Goal: Task Accomplishment & Management: Use online tool/utility

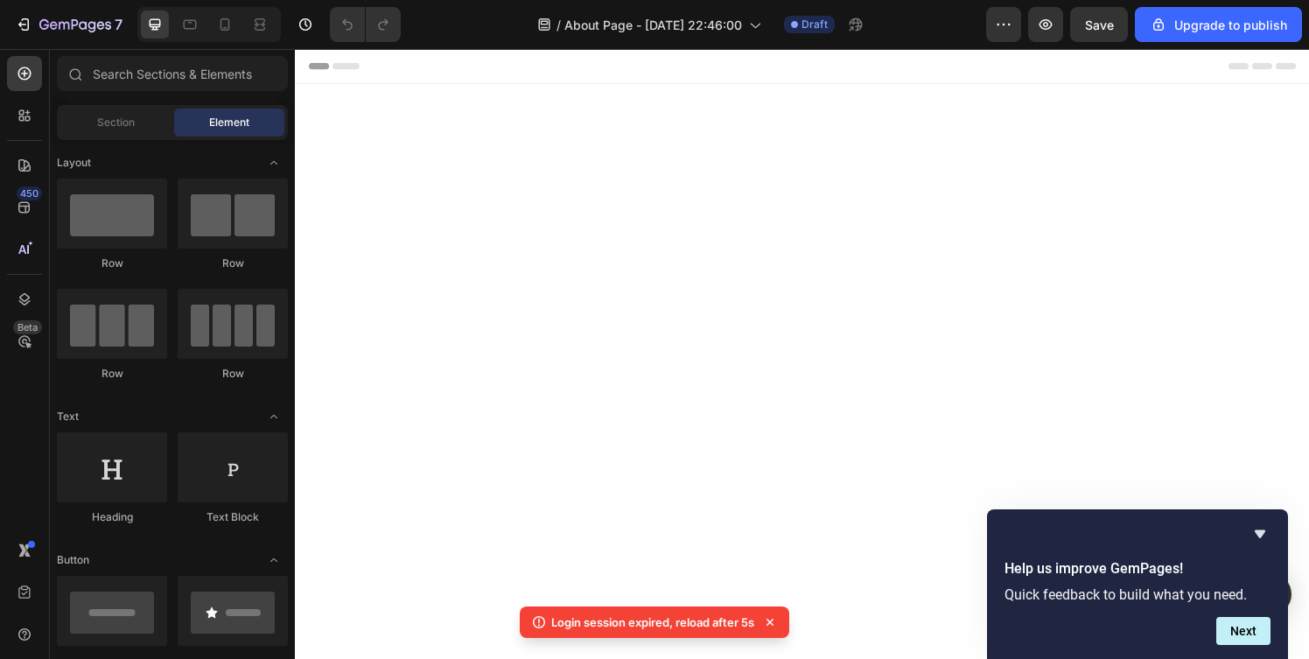
scroll to position [3187, 0]
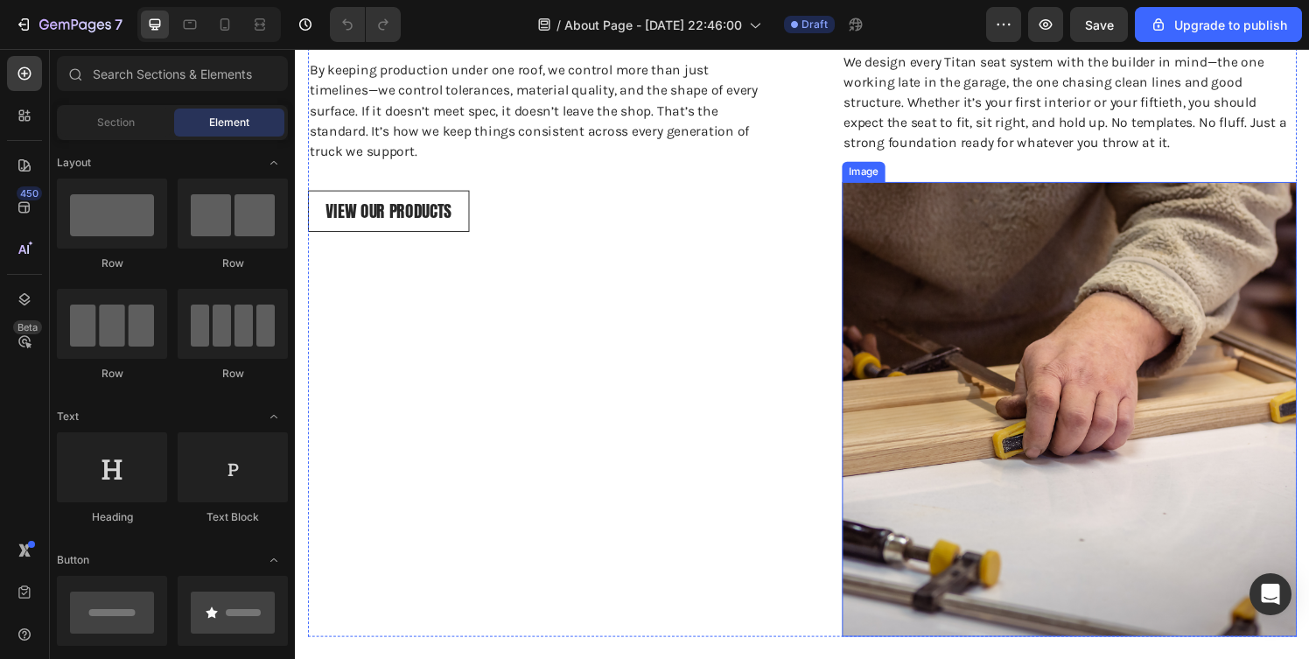
scroll to position [921, 0]
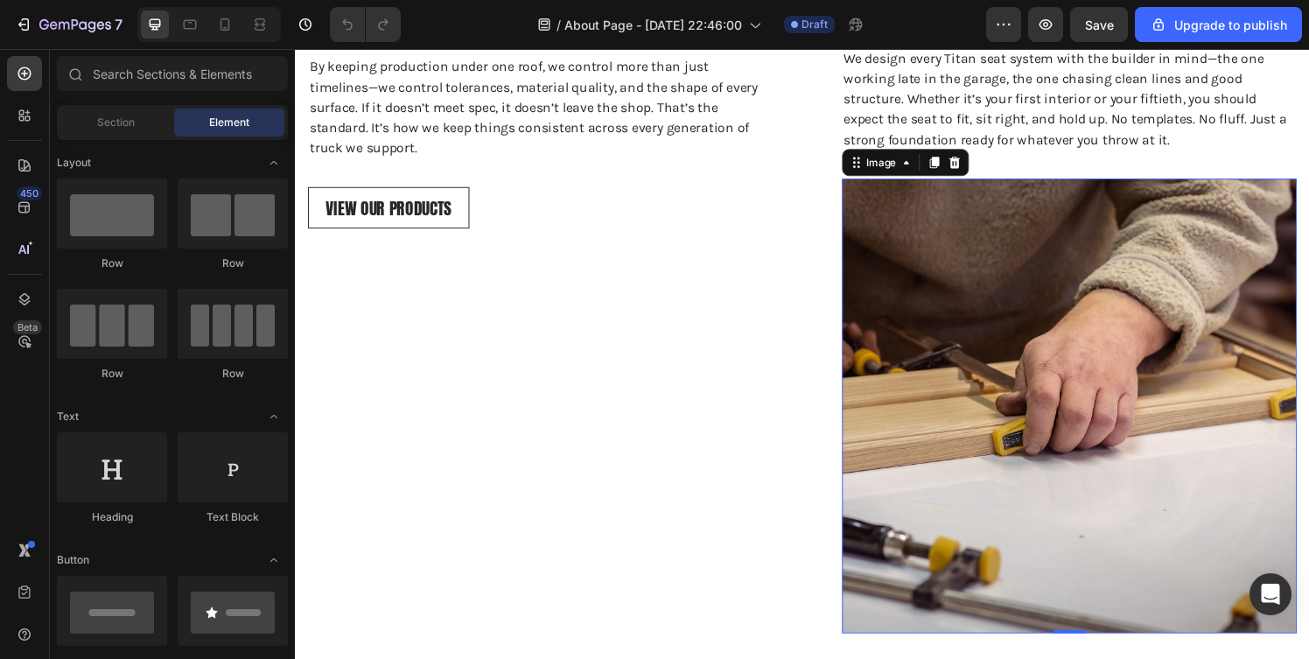
click at [1026, 420] on img at bounding box center [1096, 418] width 471 height 471
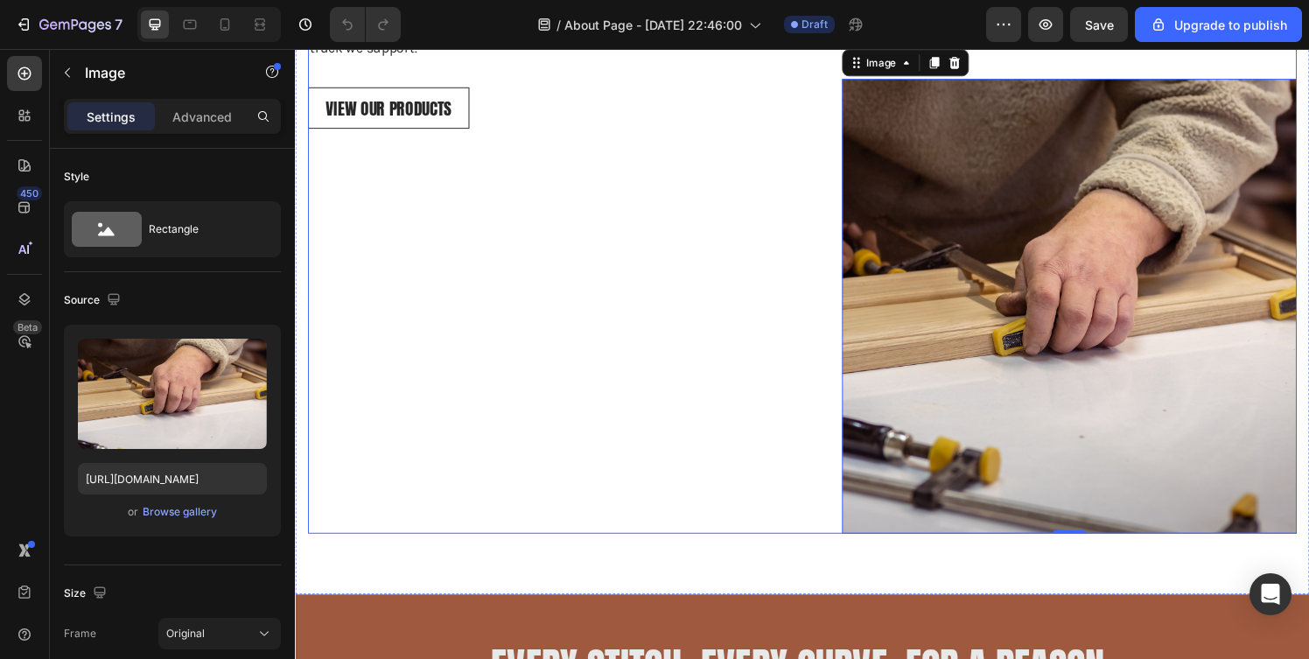
scroll to position [1028, 0]
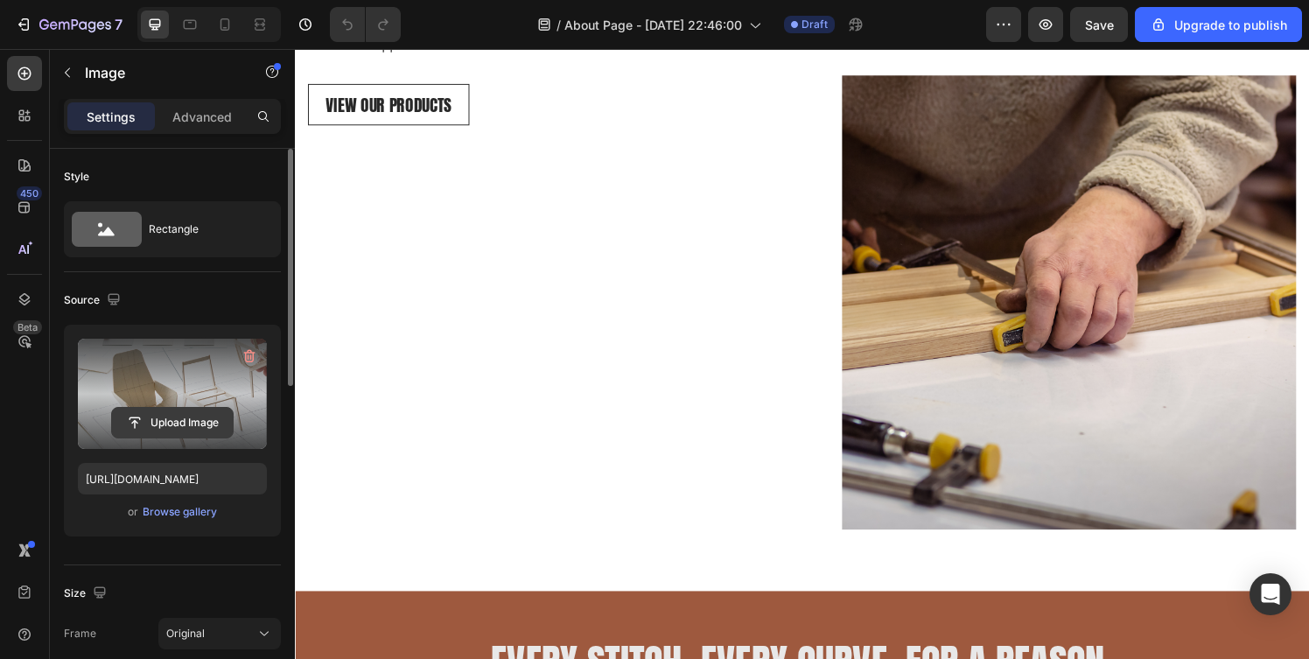
click at [182, 414] on input "file" at bounding box center [172, 423] width 121 height 30
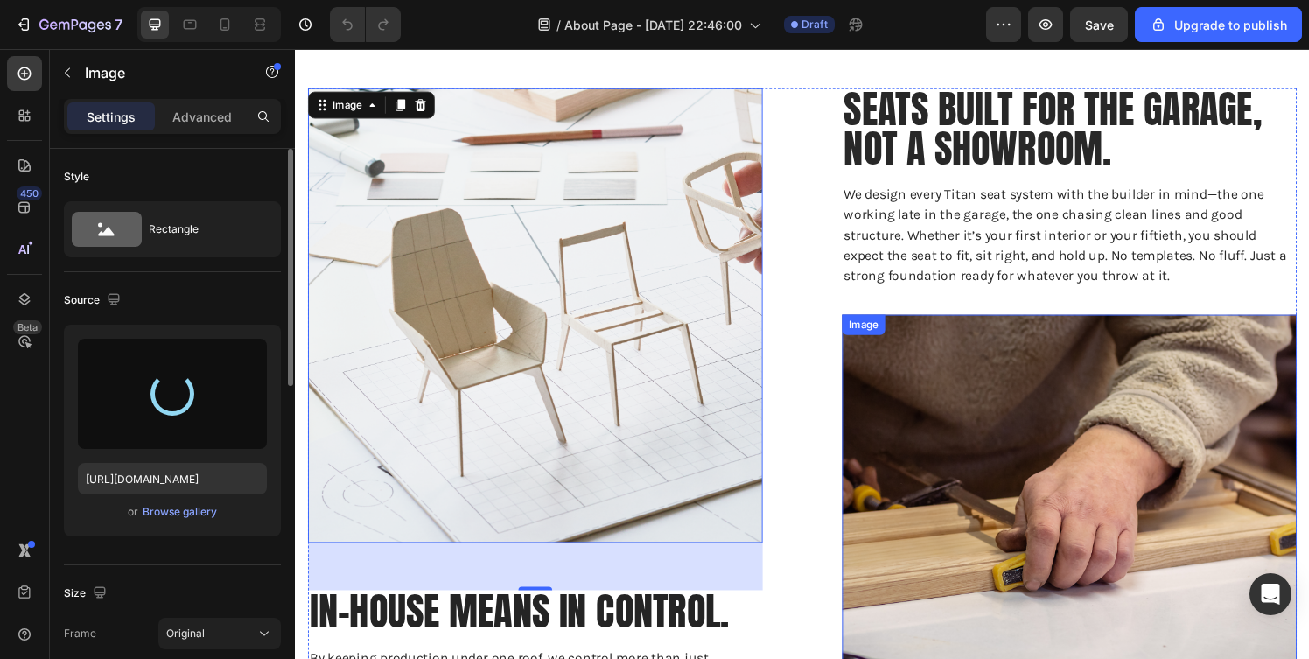
scroll to position [778, 0]
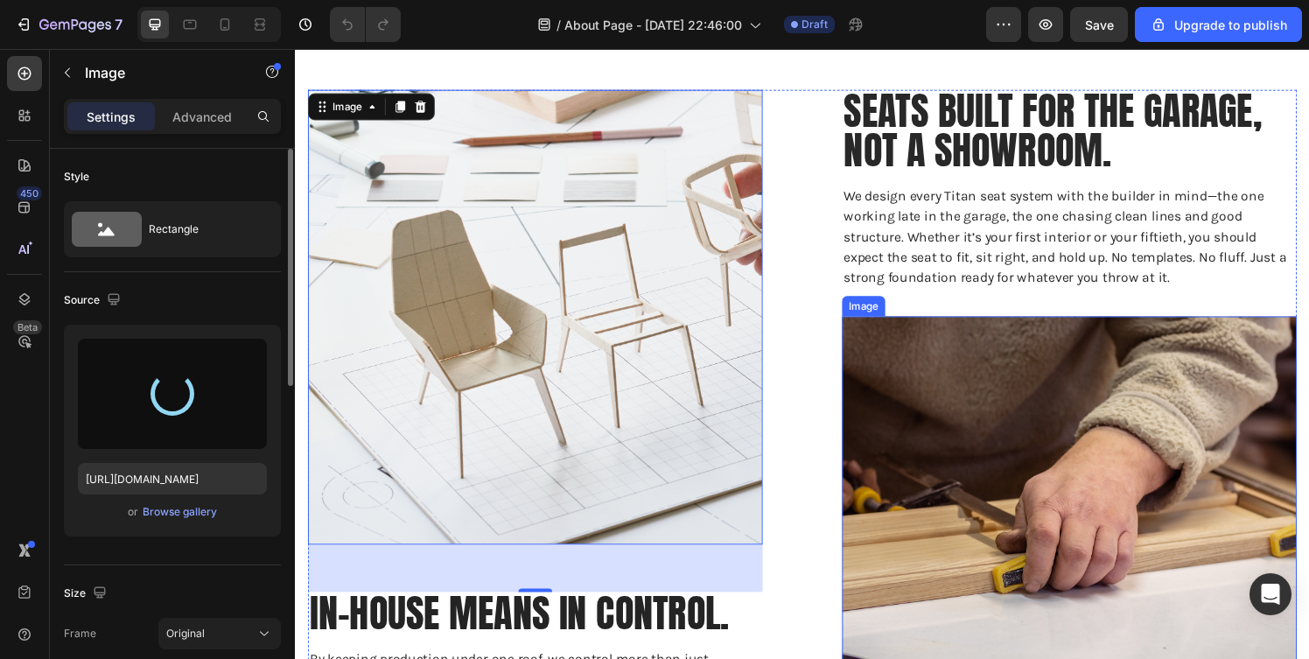
type input "[URL][DOMAIN_NAME]"
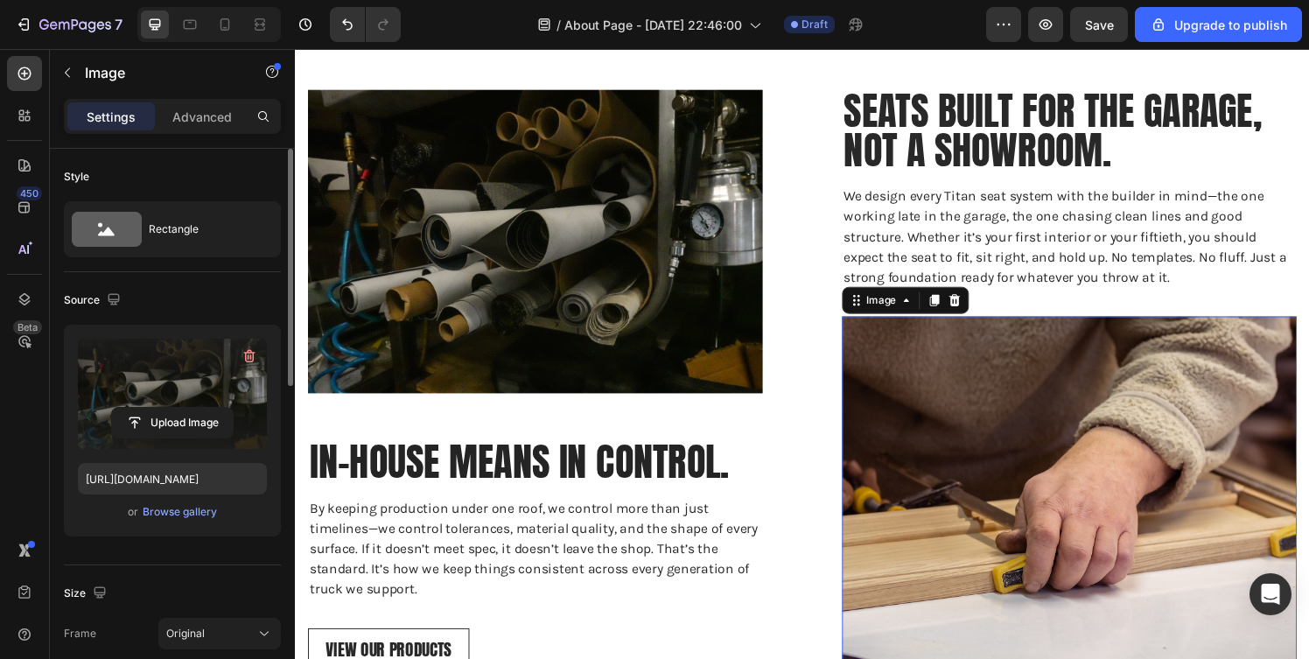
click at [1071, 467] on img at bounding box center [1096, 561] width 471 height 471
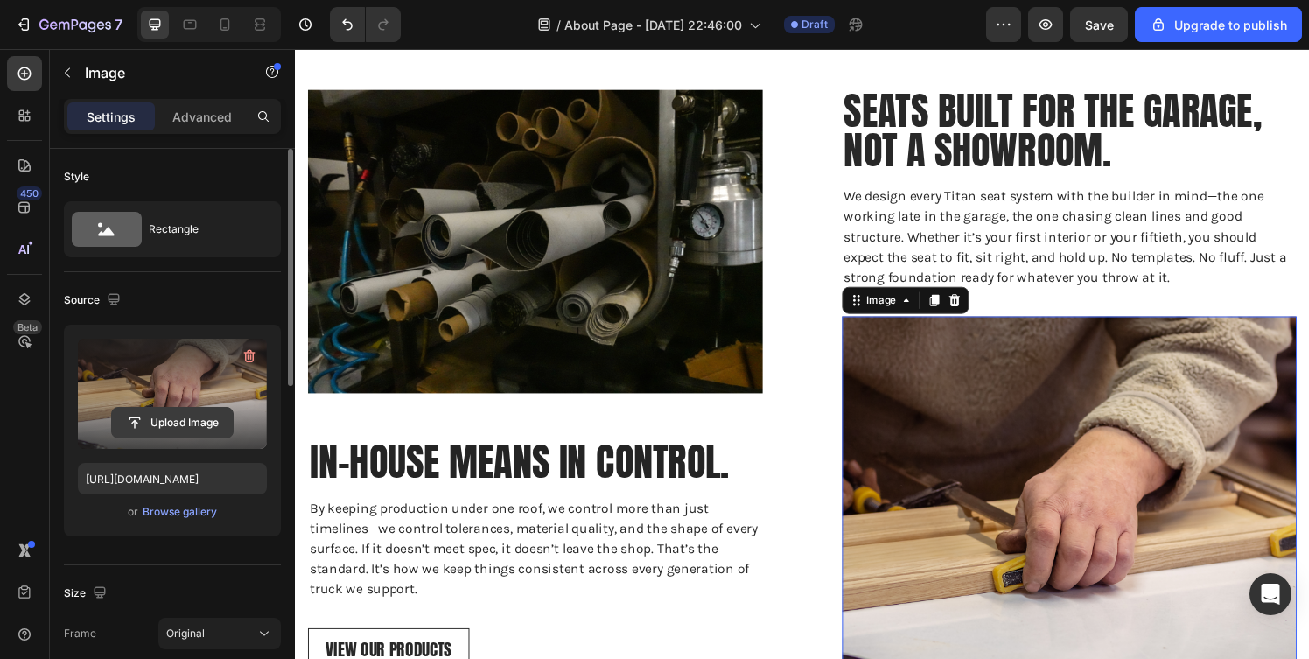
click at [143, 418] on input "file" at bounding box center [172, 423] width 121 height 30
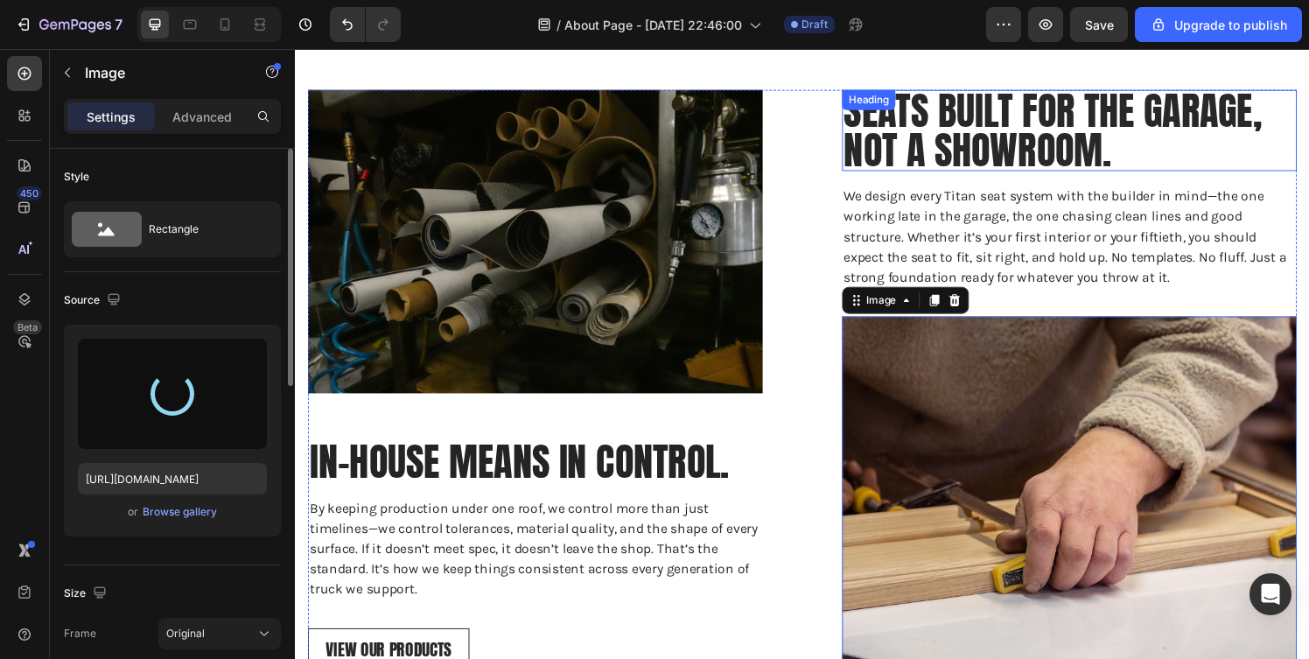
type input "[URL][DOMAIN_NAME]"
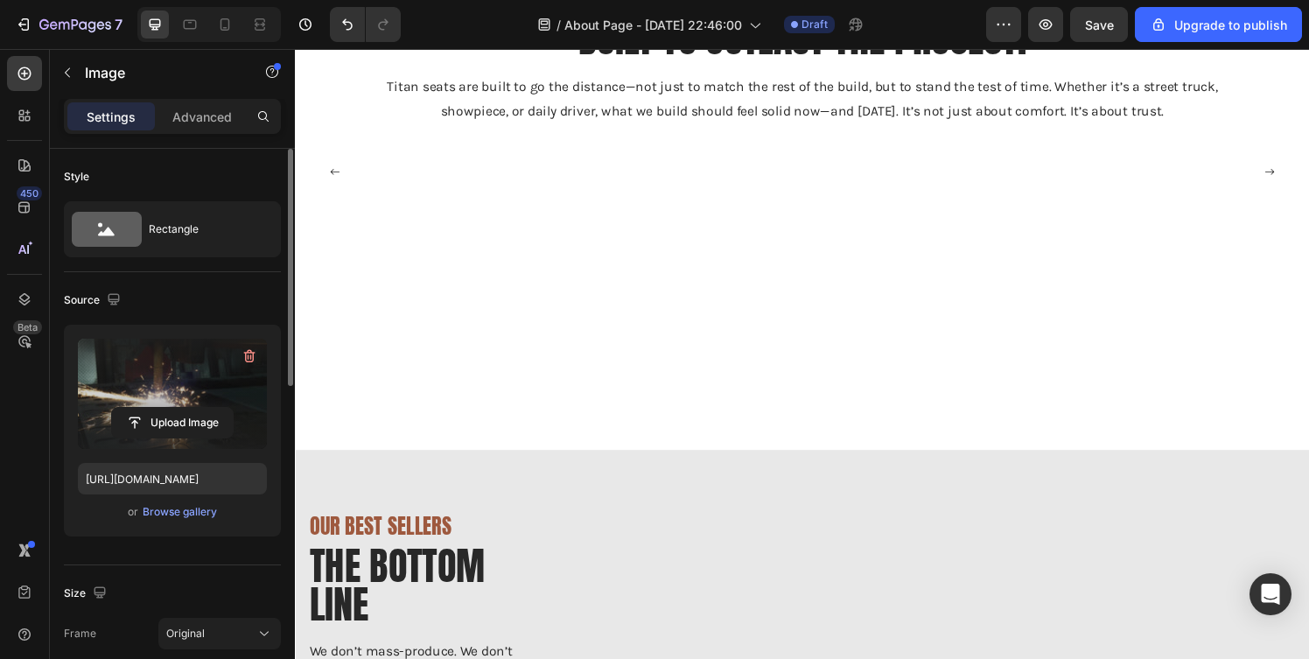
scroll to position [1967, 0]
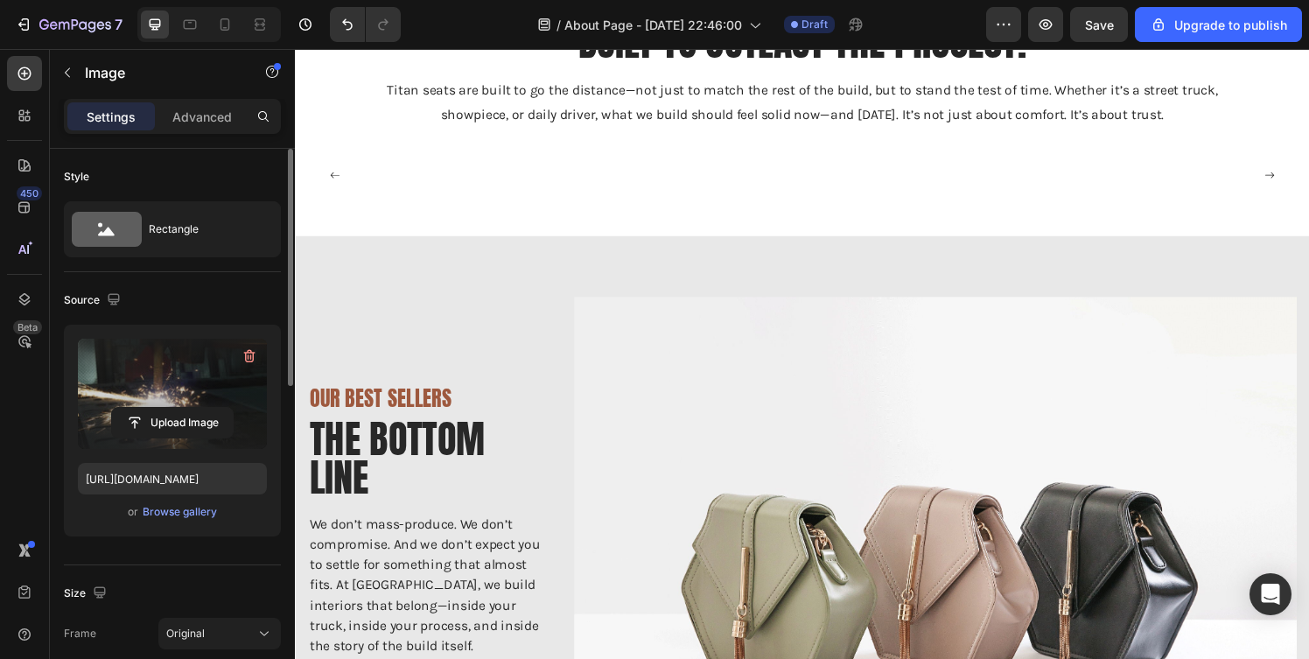
click at [850, 179] on img at bounding box center [820, 179] width 337 height 0
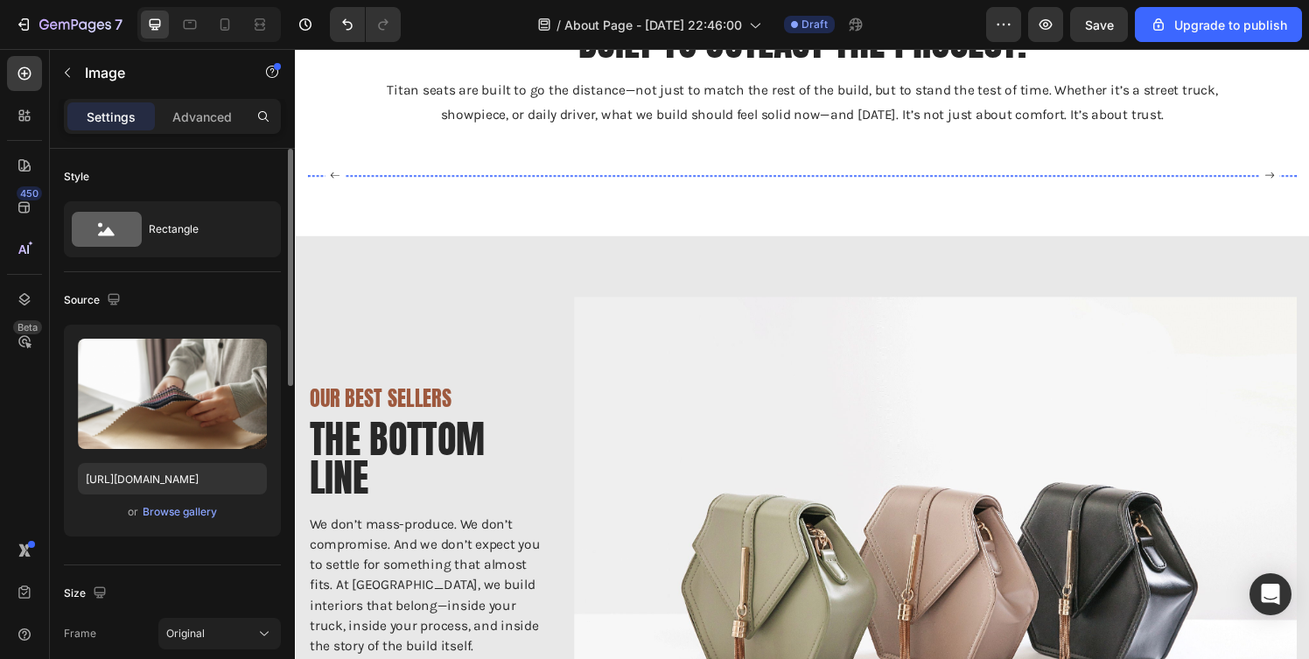
click at [1194, 179] on img at bounding box center [1163, 179] width 337 height 0
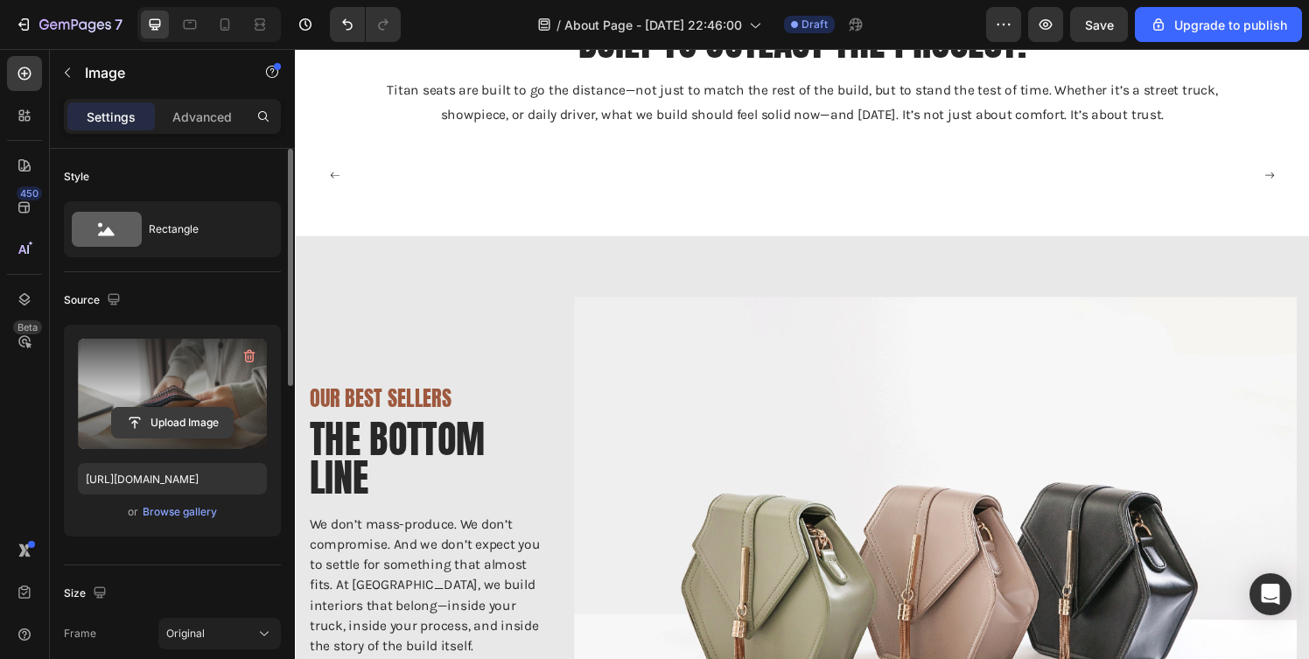
click at [200, 415] on input "file" at bounding box center [172, 423] width 121 height 30
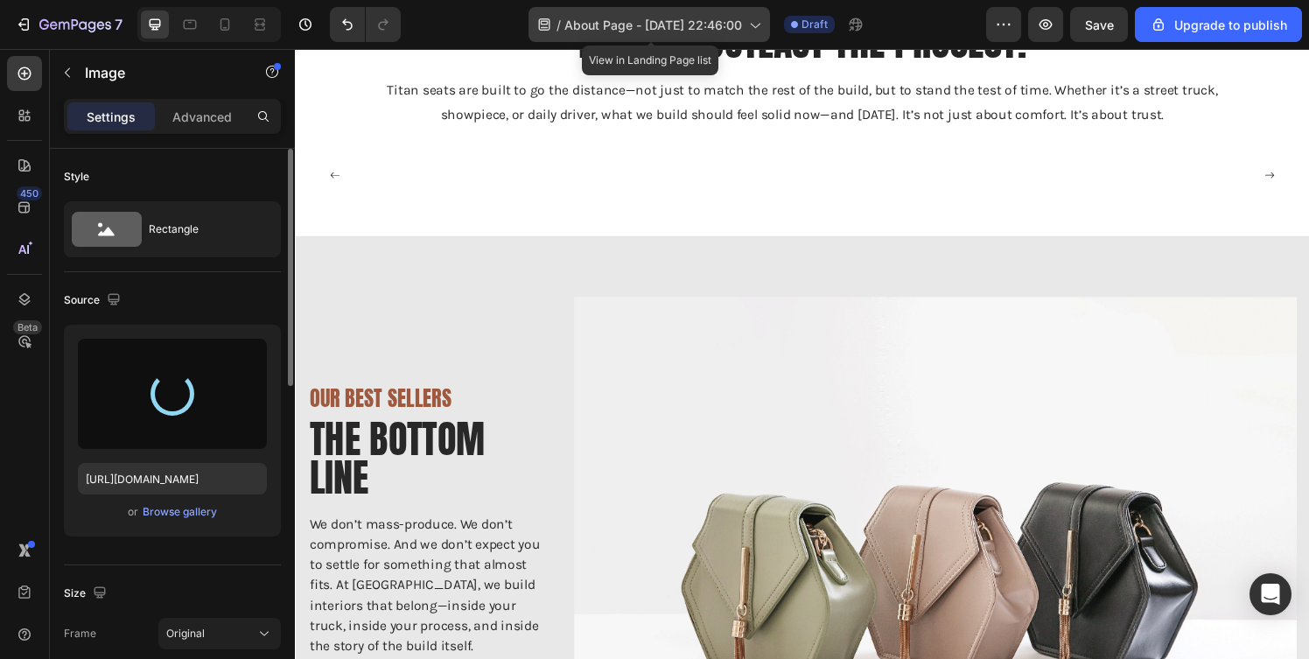
type input "[URL][DOMAIN_NAME]"
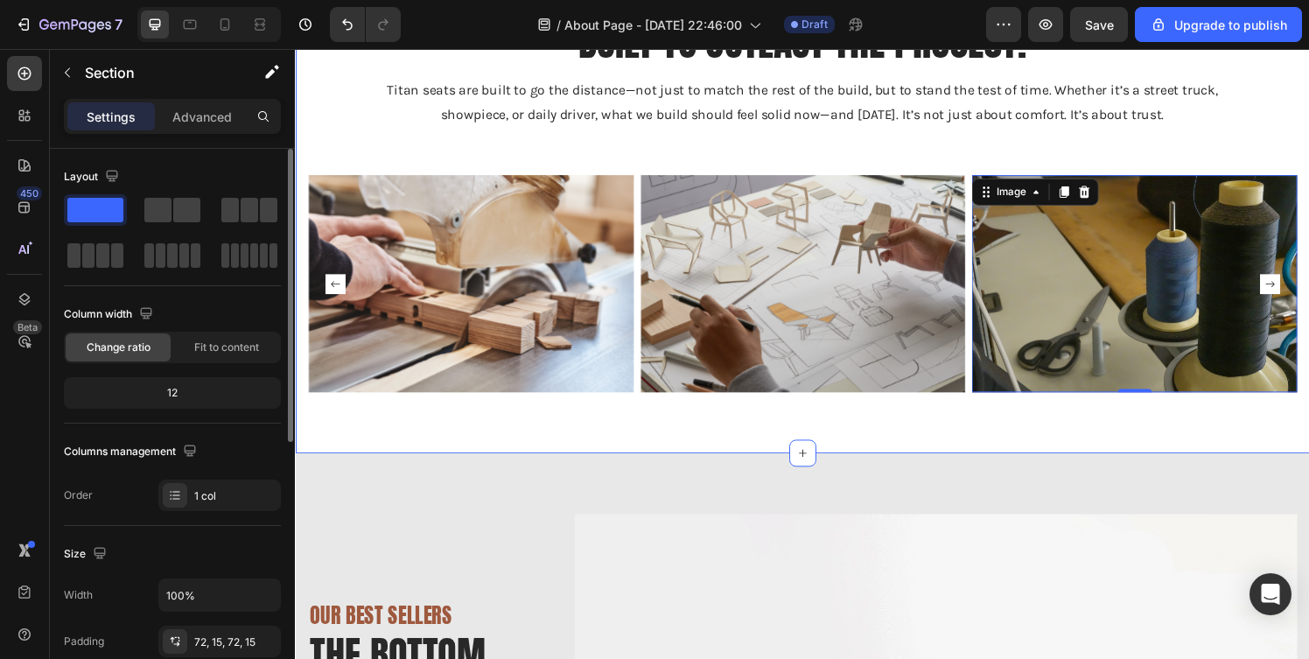
click at [399, 171] on div "Built to Outlast the Project. Heading Titan seats are built to go the distance—…" at bounding box center [820, 211] width 1024 height 385
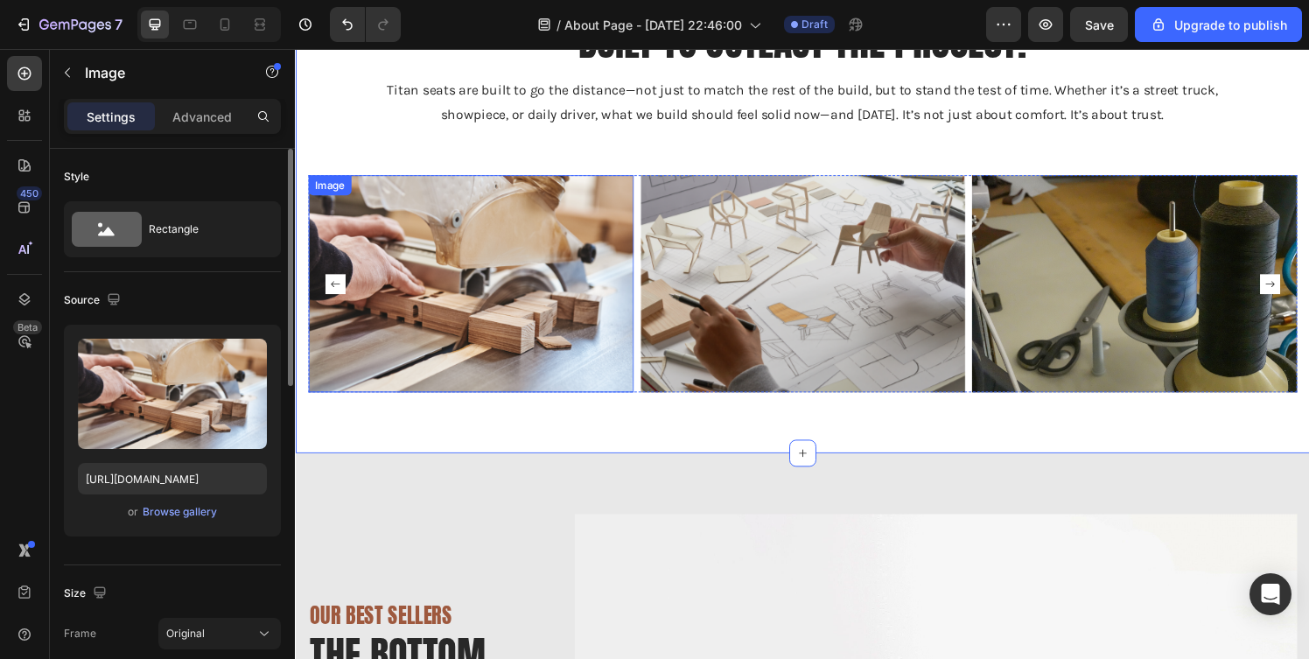
click at [390, 196] on div "Image" at bounding box center [476, 291] width 337 height 224
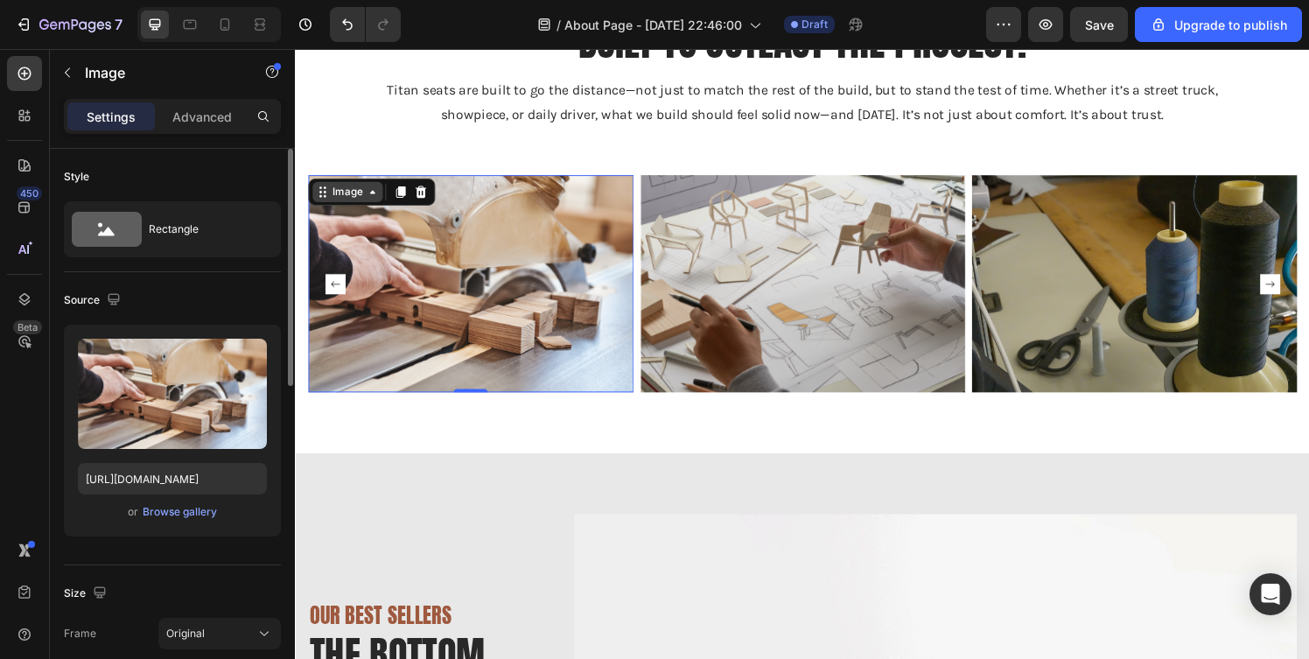
click at [334, 200] on div "Image" at bounding box center [349, 197] width 38 height 16
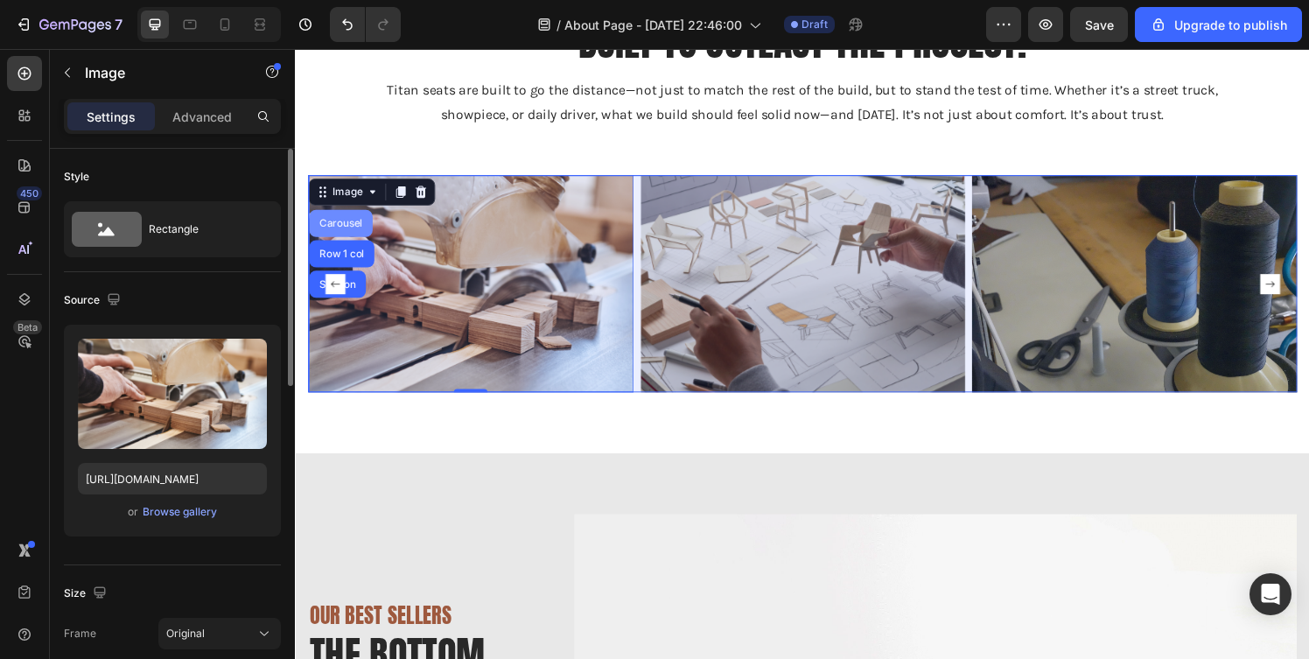
click at [341, 235] on div "Carousel" at bounding box center [342, 229] width 66 height 28
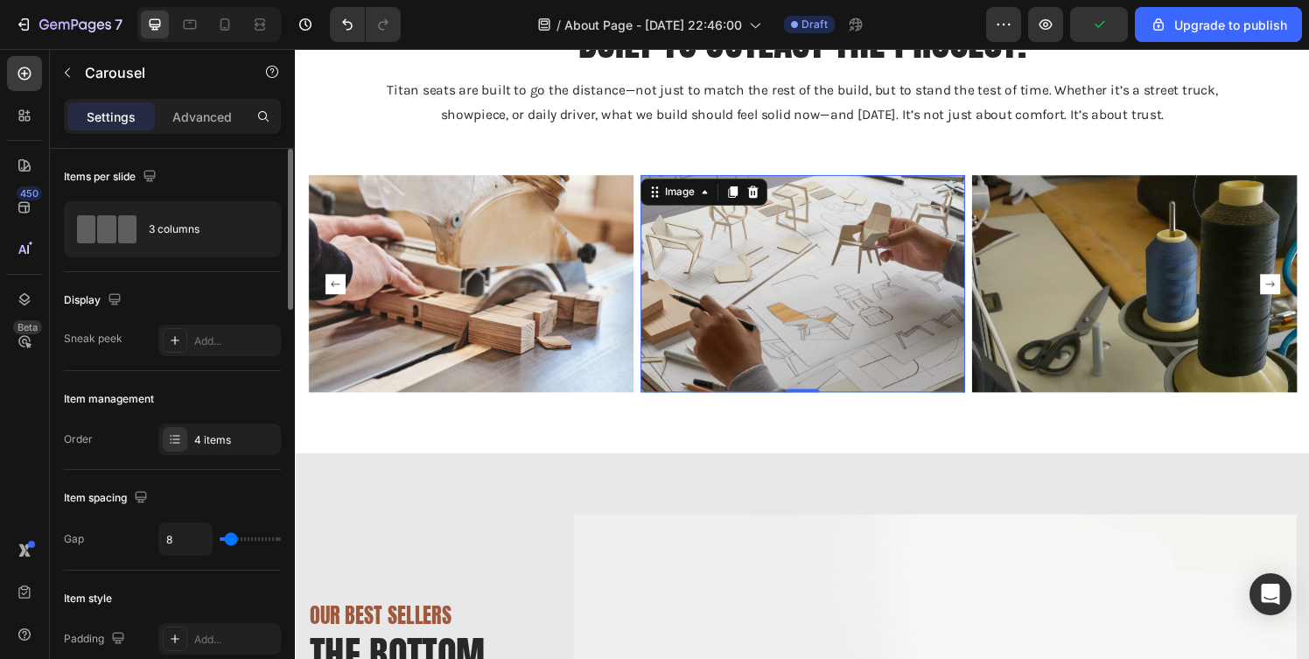
click at [763, 273] on img at bounding box center [820, 291] width 337 height 224
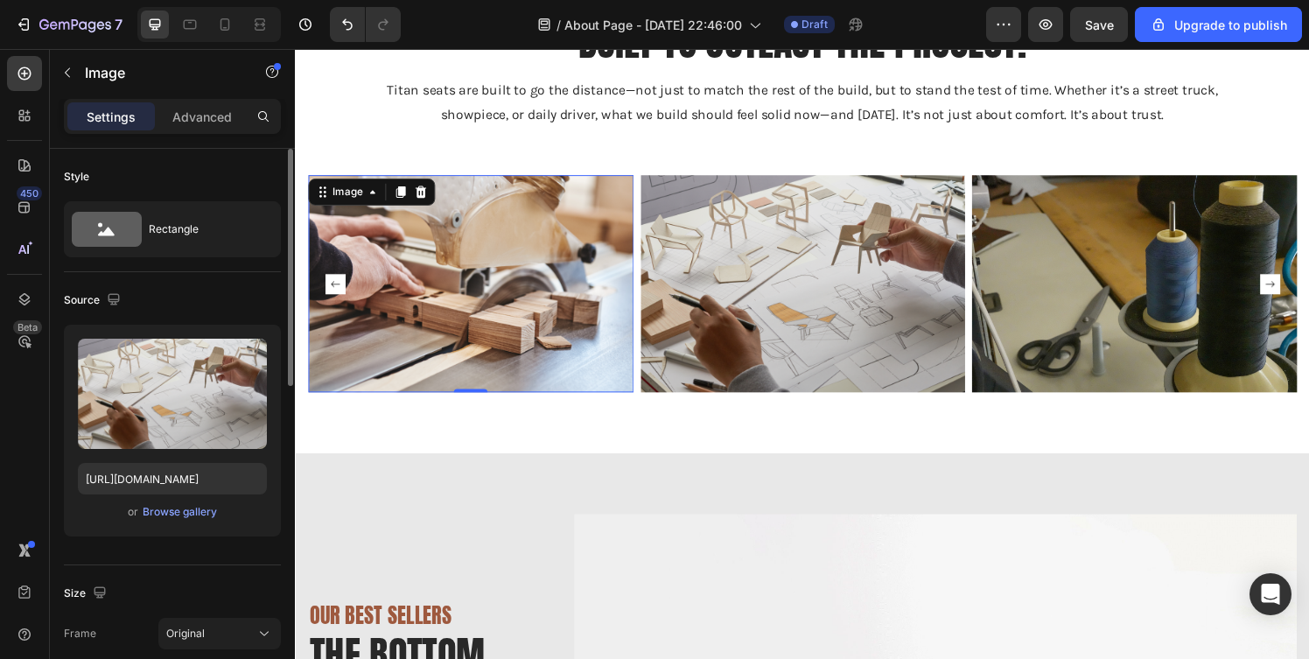
click at [467, 258] on img at bounding box center [476, 291] width 337 height 224
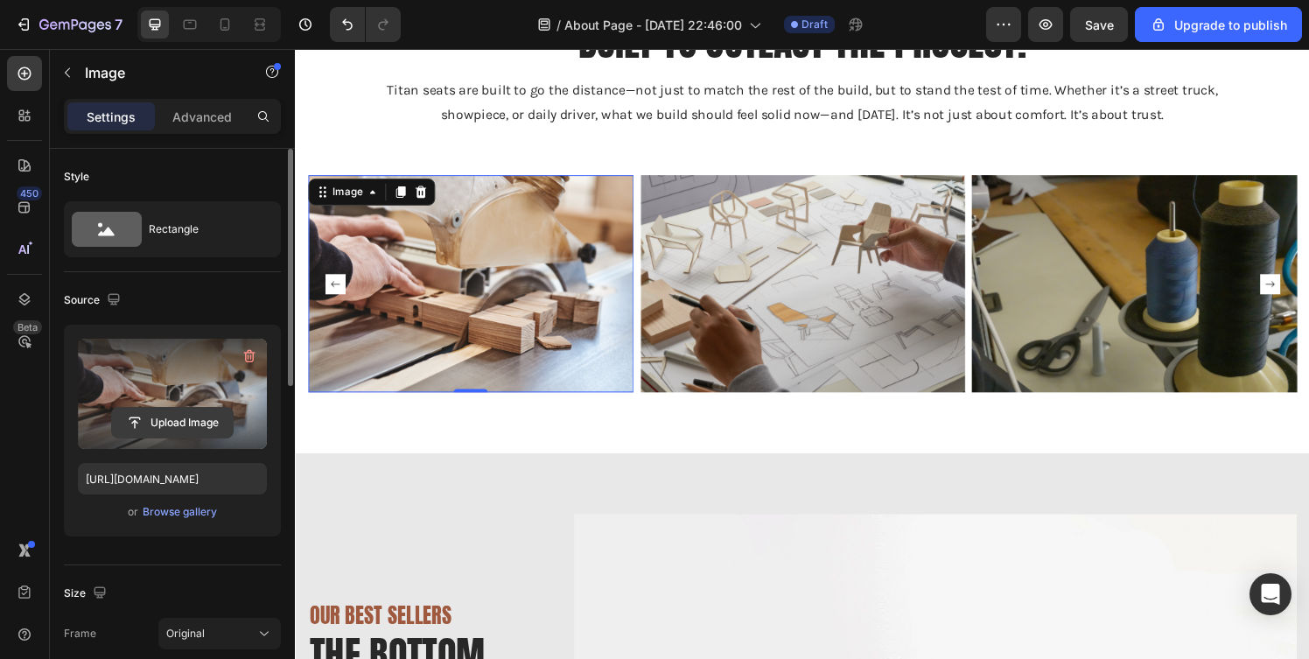
click at [200, 421] on input "file" at bounding box center [172, 423] width 121 height 30
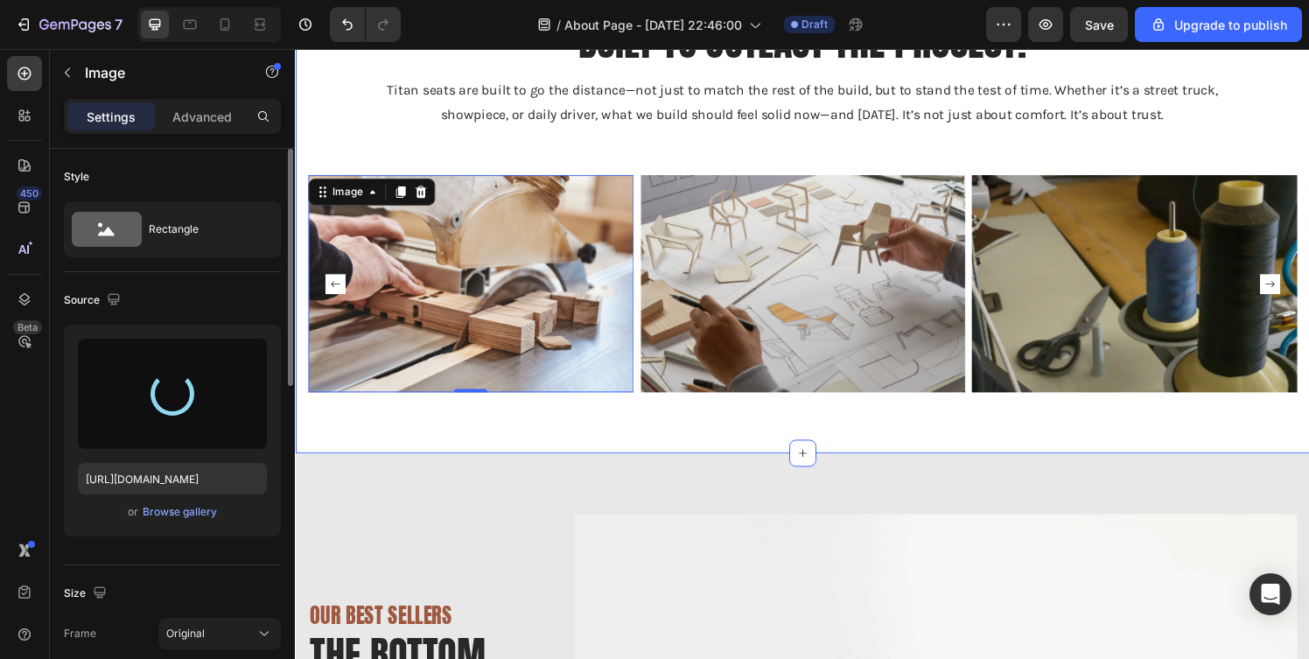
type input "[URL][DOMAIN_NAME]"
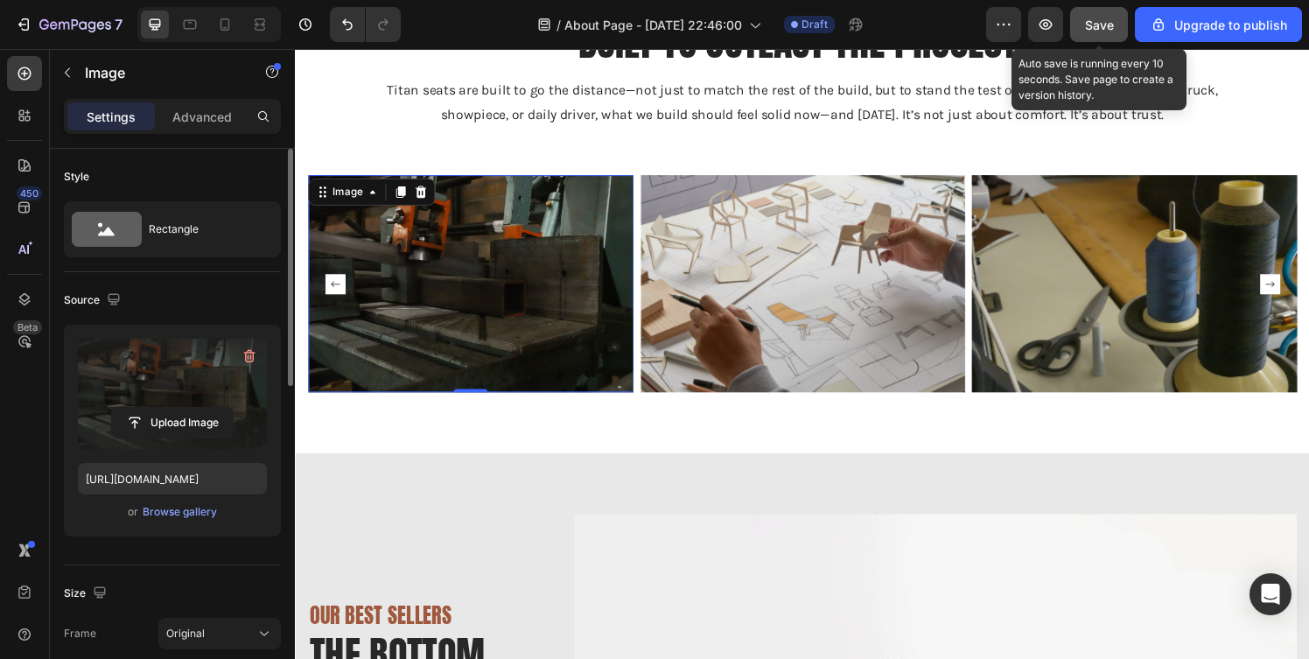
click at [1085, 13] on button "Save" at bounding box center [1100, 24] width 58 height 35
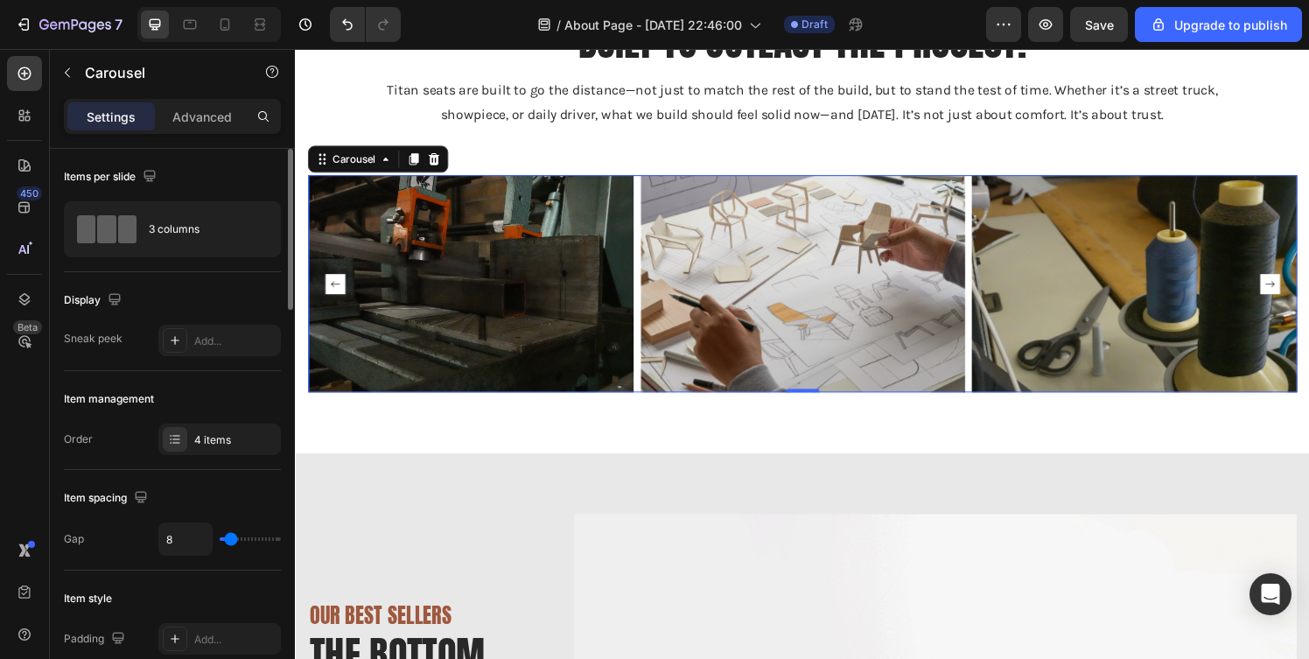
click at [1297, 293] on rect "Carousel Next Arrow" at bounding box center [1304, 292] width 21 height 21
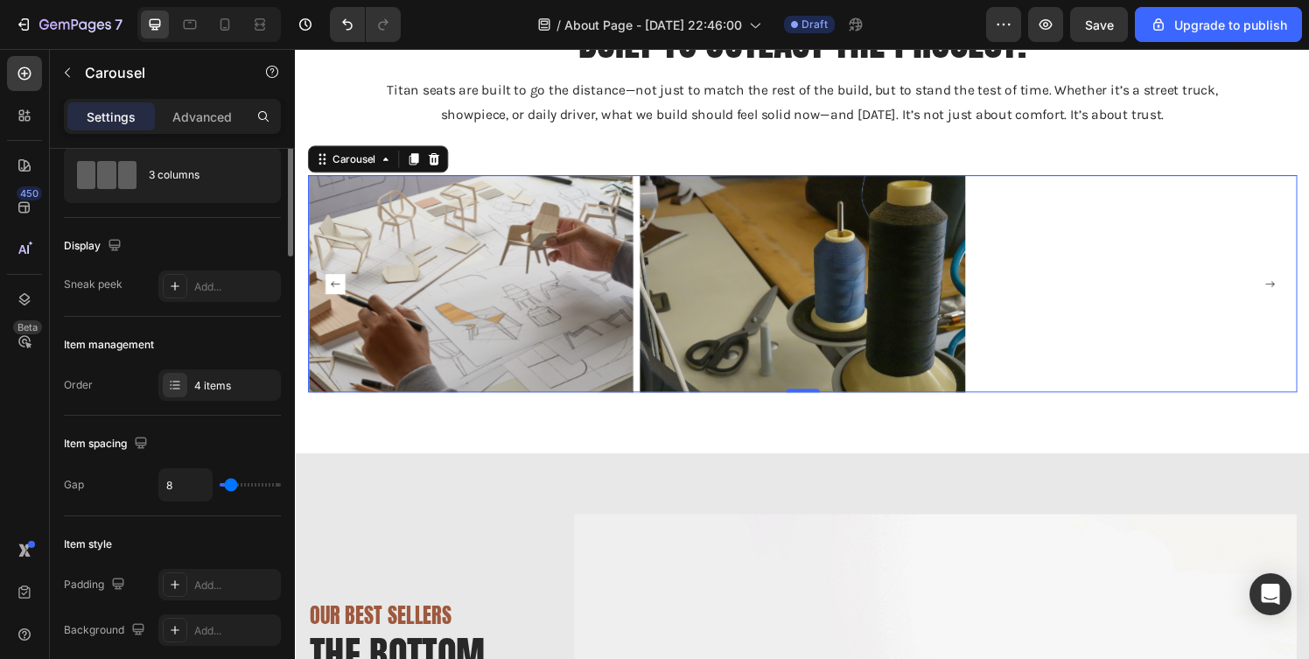
scroll to position [56, 0]
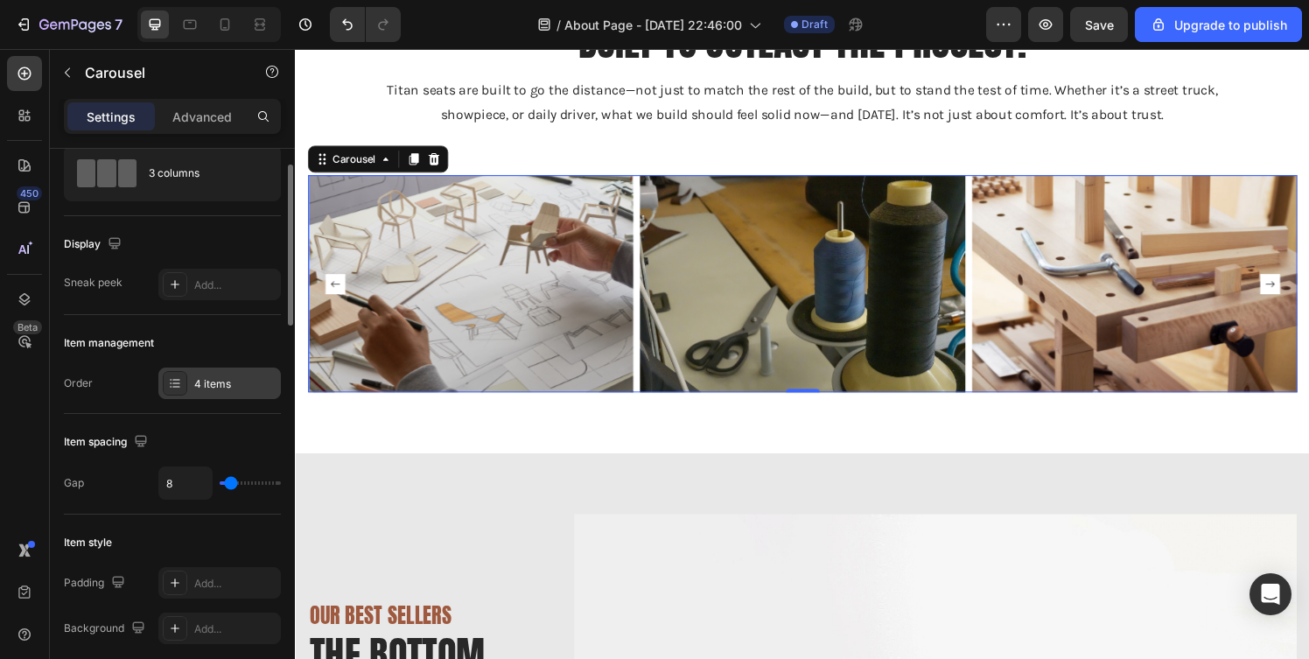
click at [203, 380] on div "4 items" at bounding box center [235, 384] width 82 height 16
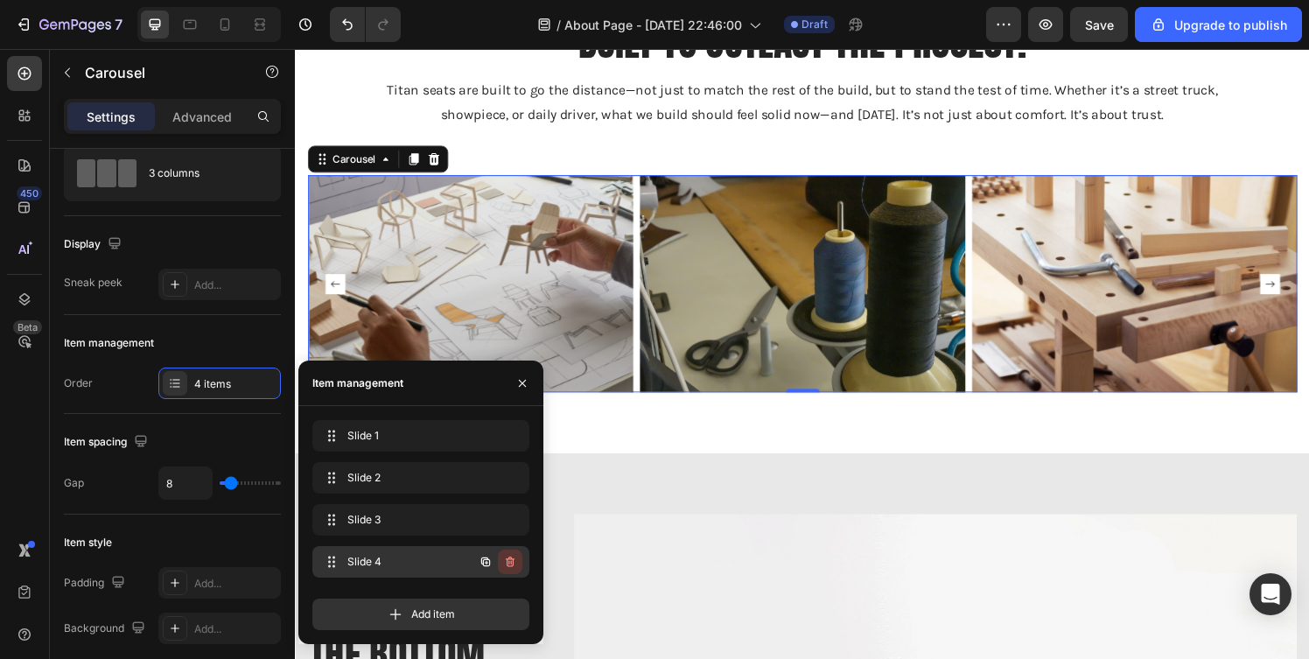
click at [503, 561] on icon "button" at bounding box center [510, 562] width 14 height 14
click at [517, 556] on button "Delete" at bounding box center [498, 562] width 48 height 25
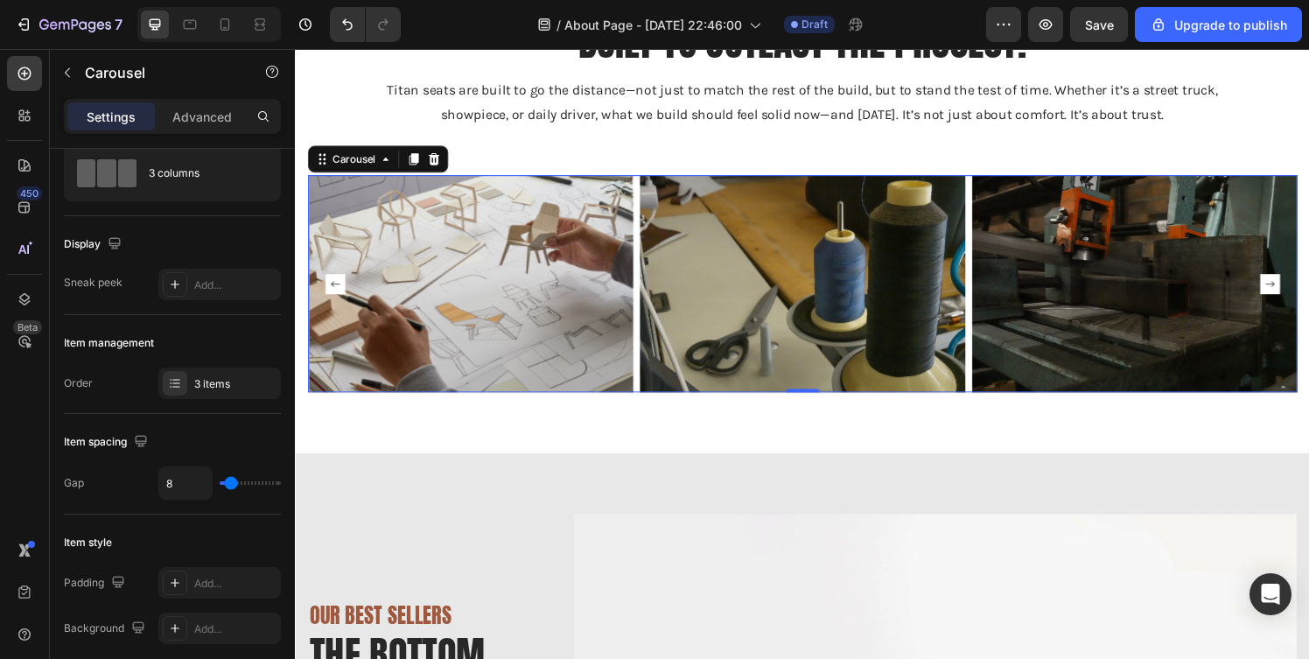
click at [229, 264] on div "Display Sneak peek Add..." at bounding box center [172, 265] width 217 height 99
click at [1309, 291] on rect "Carousel Next Arrow" at bounding box center [1304, 292] width 11 height 11
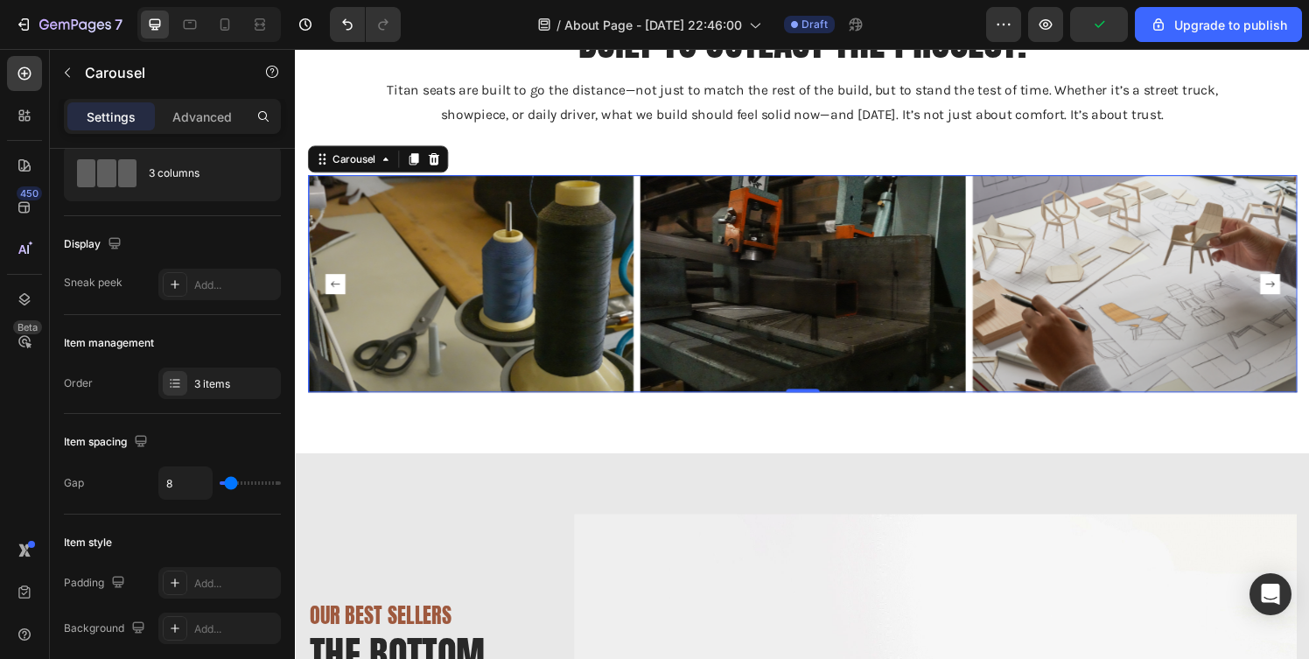
click at [1309, 291] on rect "Carousel Next Arrow" at bounding box center [1304, 292] width 11 height 11
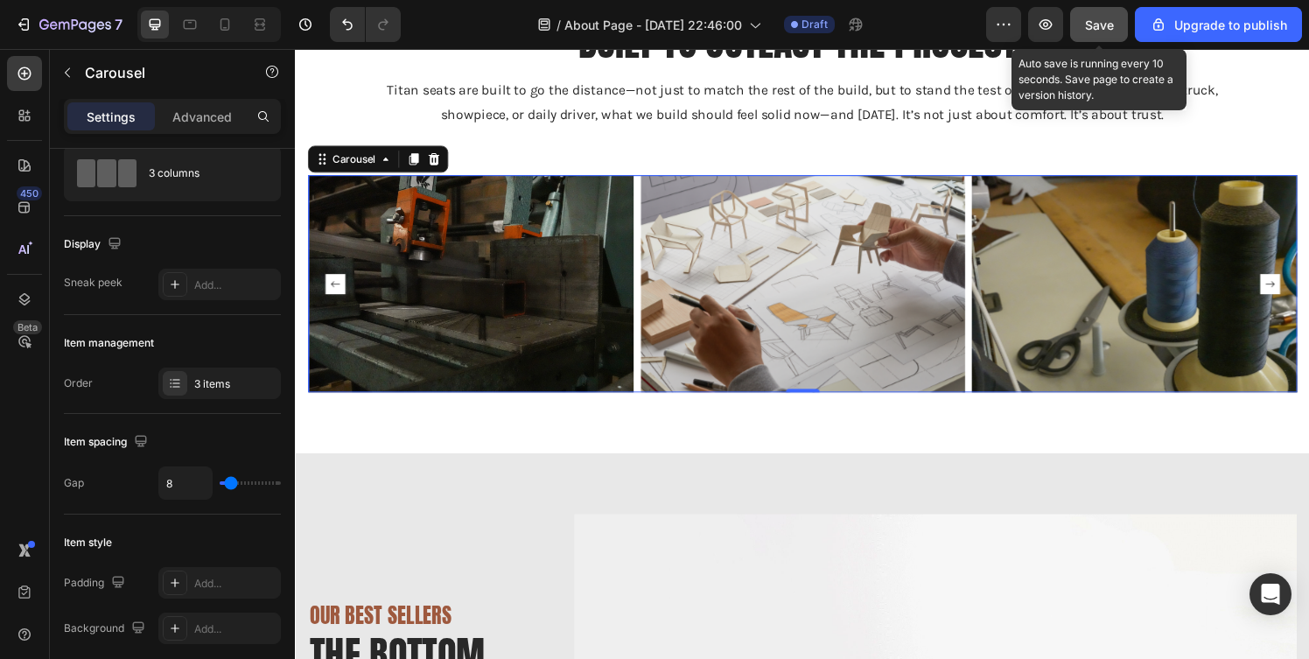
click at [1096, 31] on span "Save" at bounding box center [1099, 25] width 29 height 15
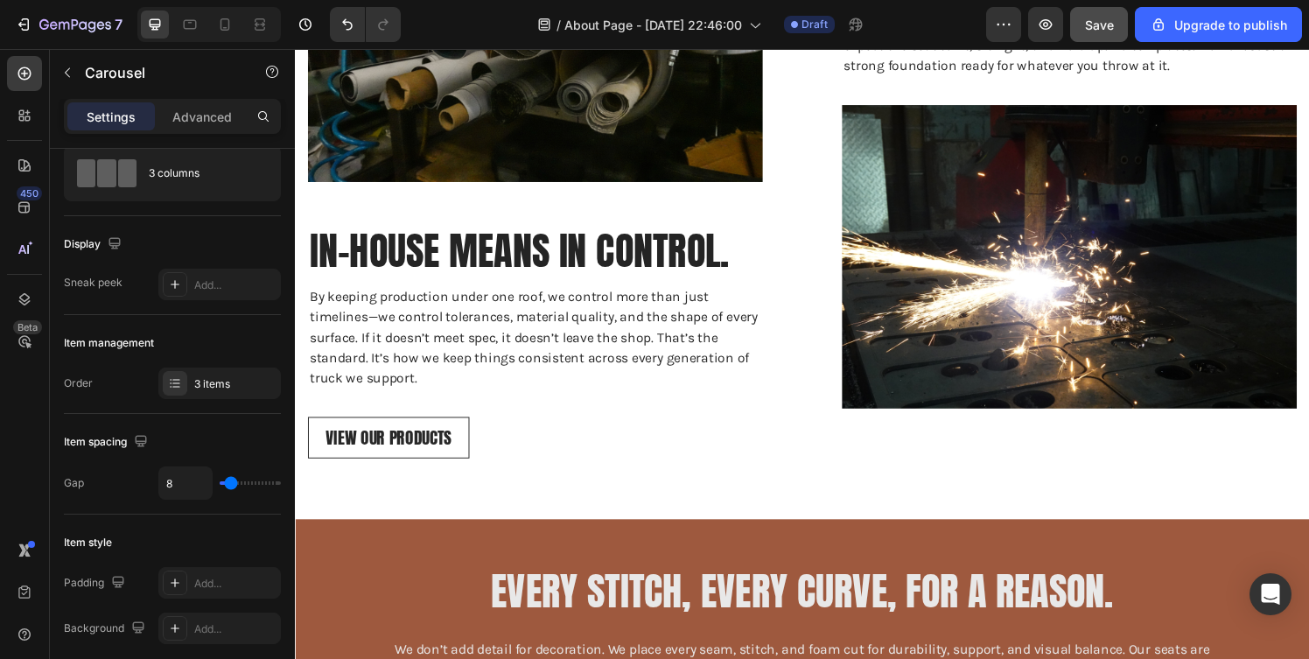
scroll to position [996, 0]
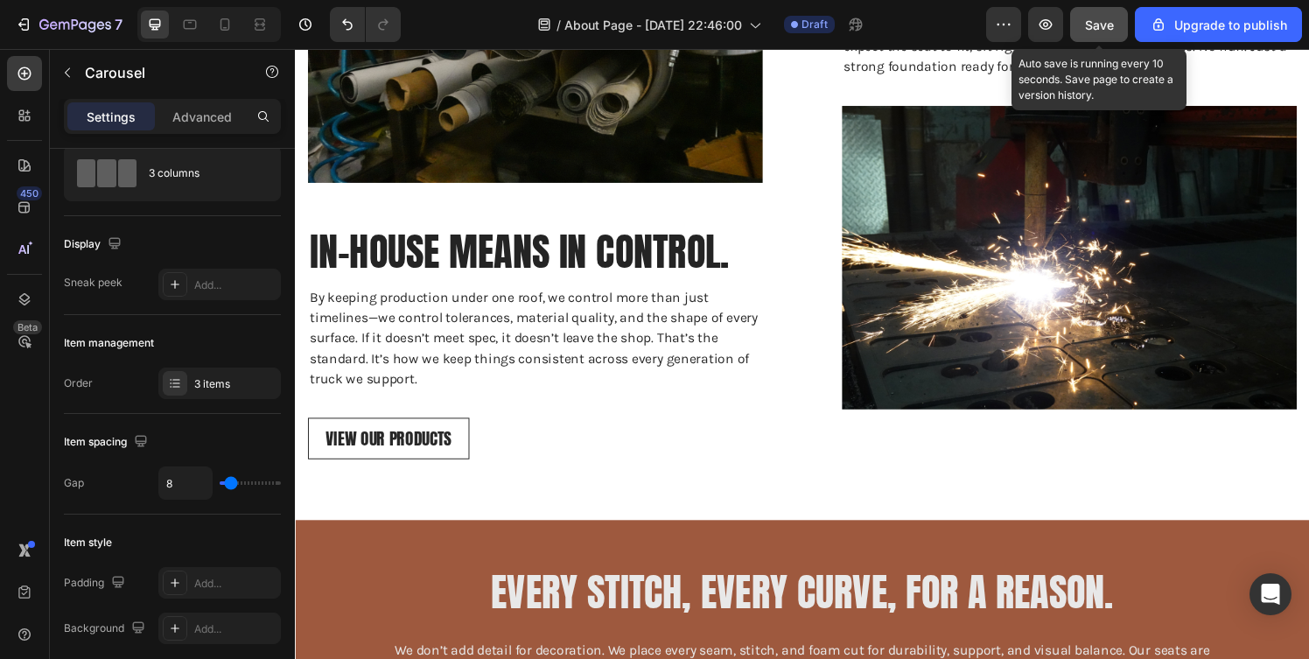
click at [1112, 36] on button "Save" at bounding box center [1100, 24] width 58 height 35
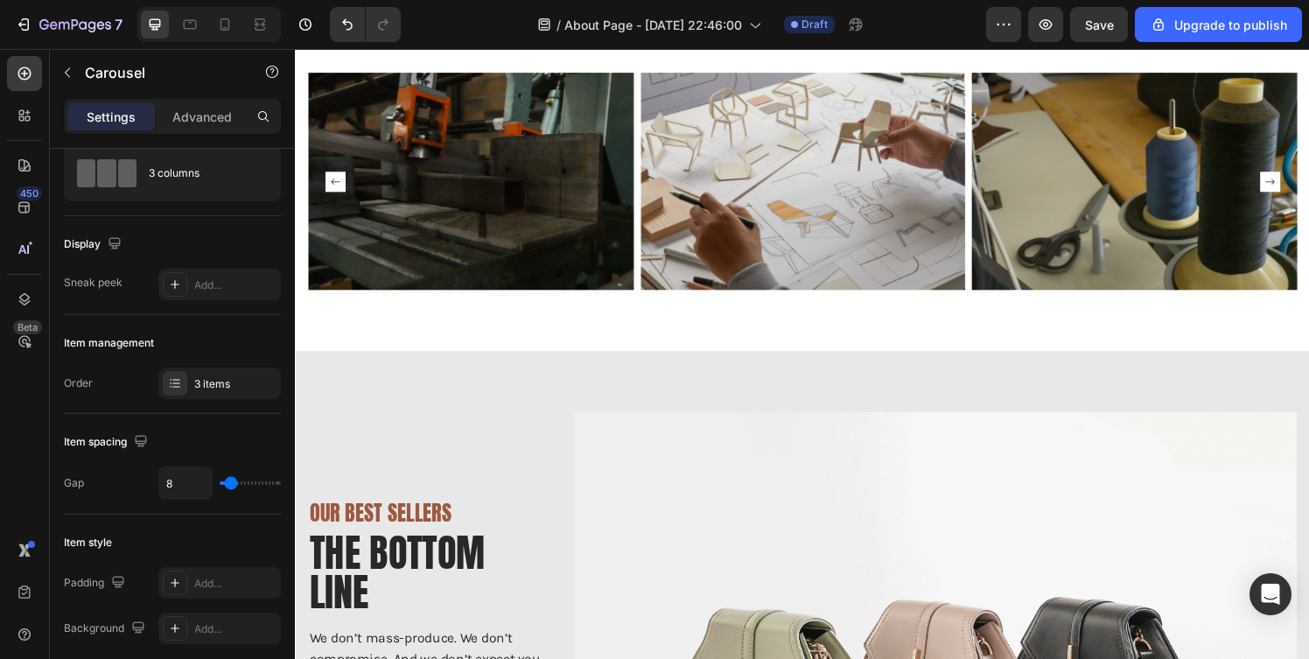
scroll to position [2031, 0]
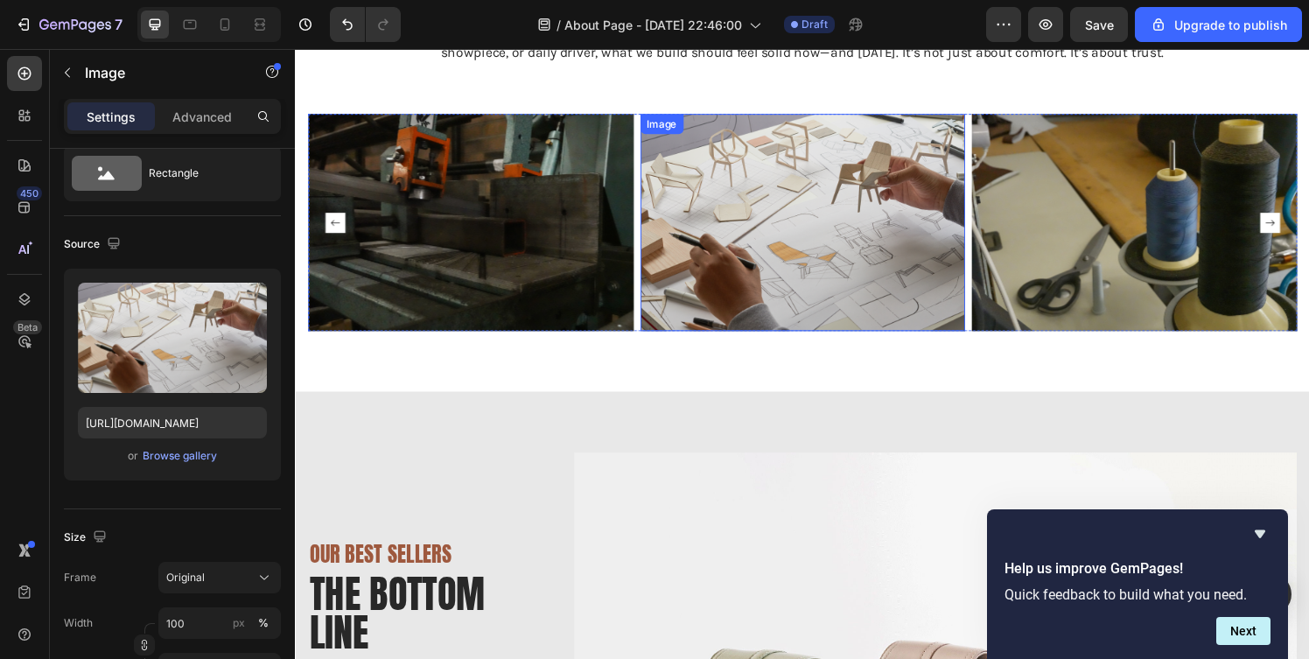
click at [830, 225] on img at bounding box center [820, 228] width 337 height 224
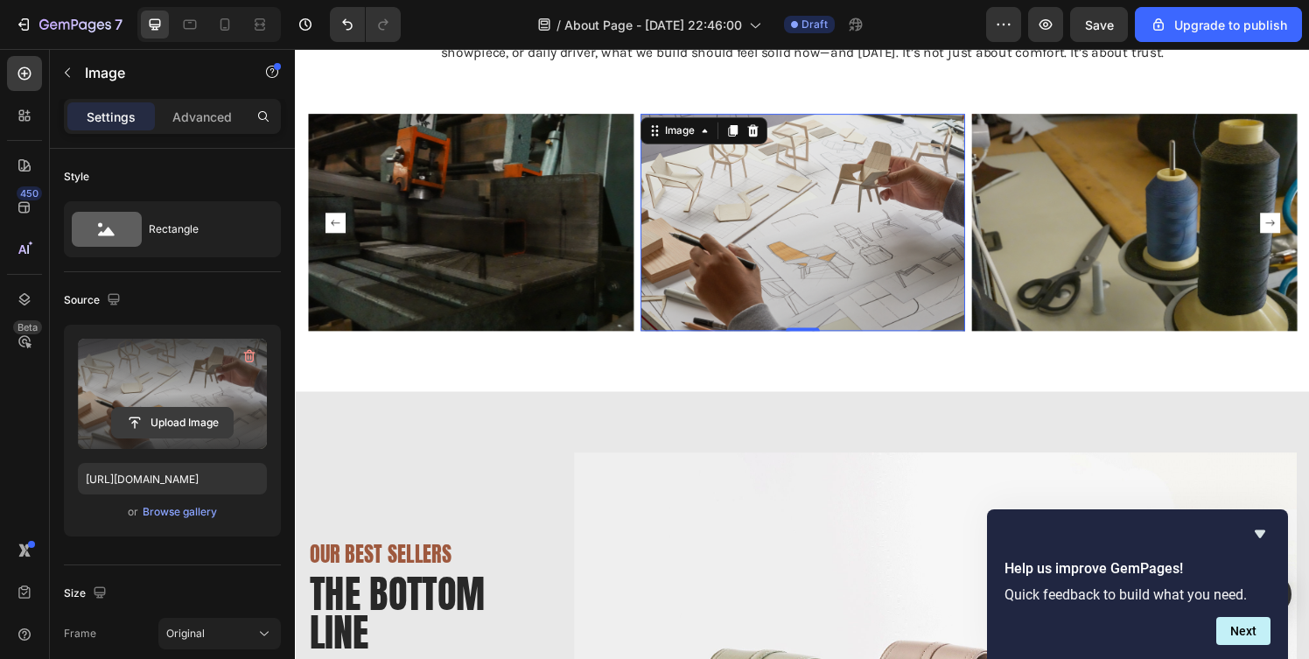
click at [203, 423] on input "file" at bounding box center [172, 423] width 121 height 30
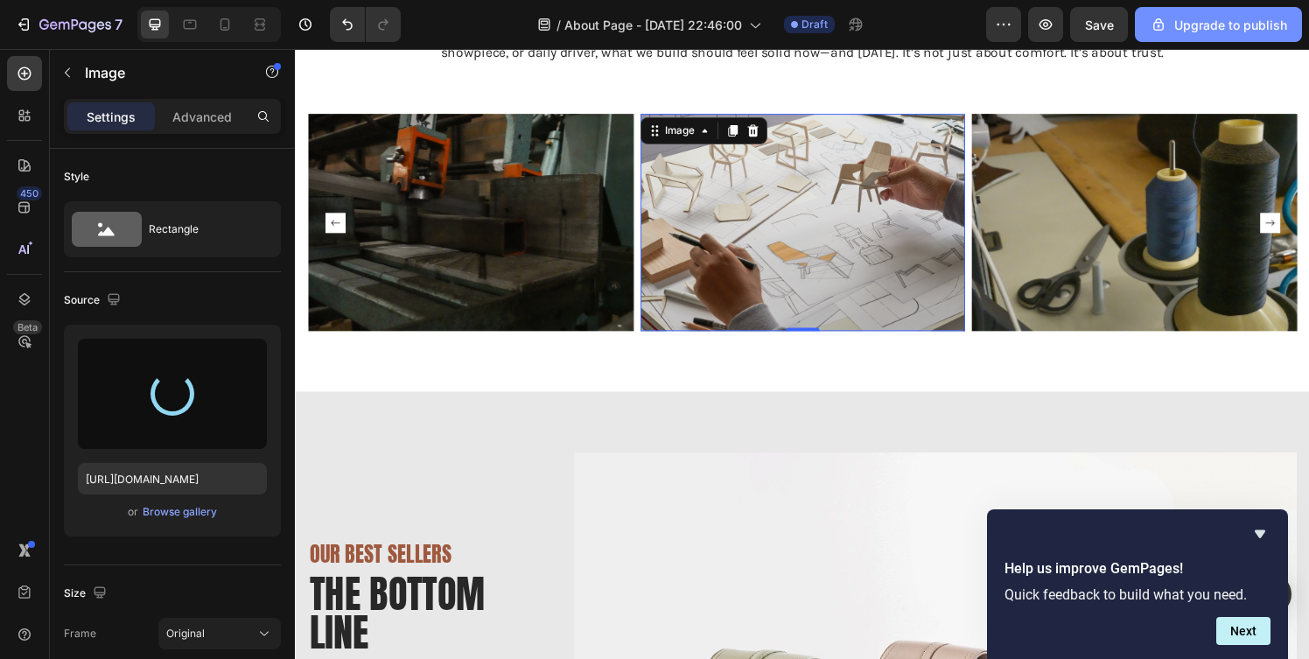
type input "[URL][DOMAIN_NAME]"
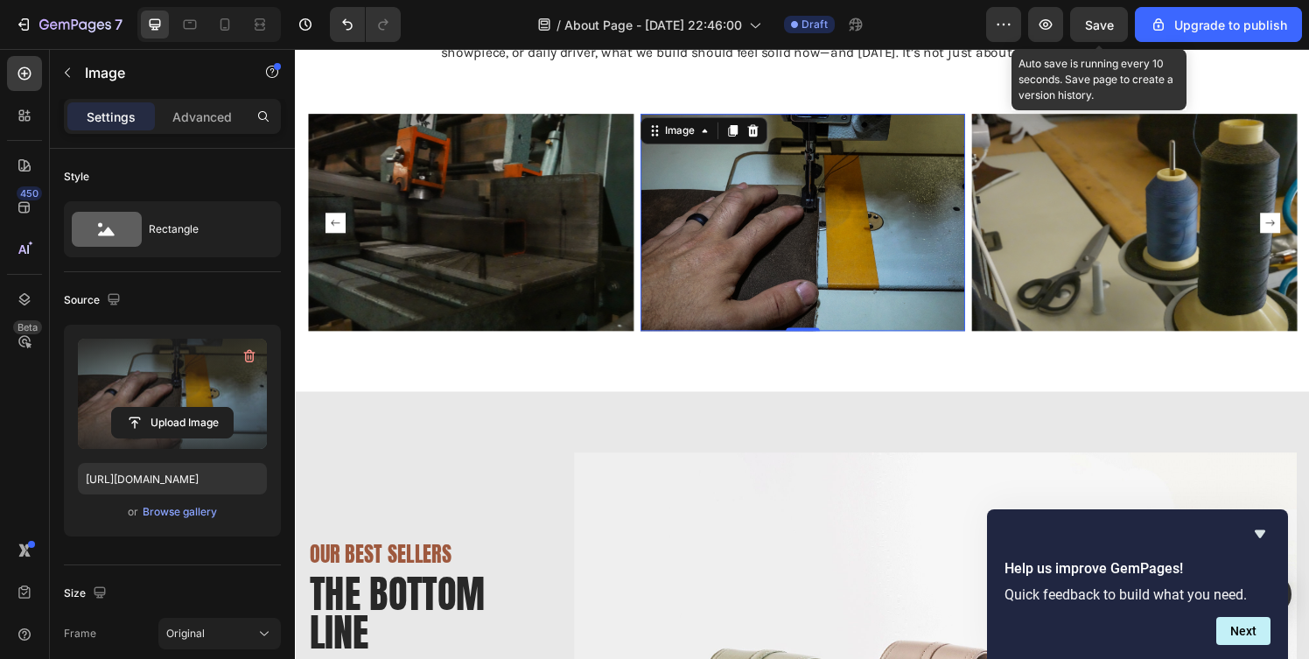
click at [1102, 25] on span "Save" at bounding box center [1099, 25] width 29 height 15
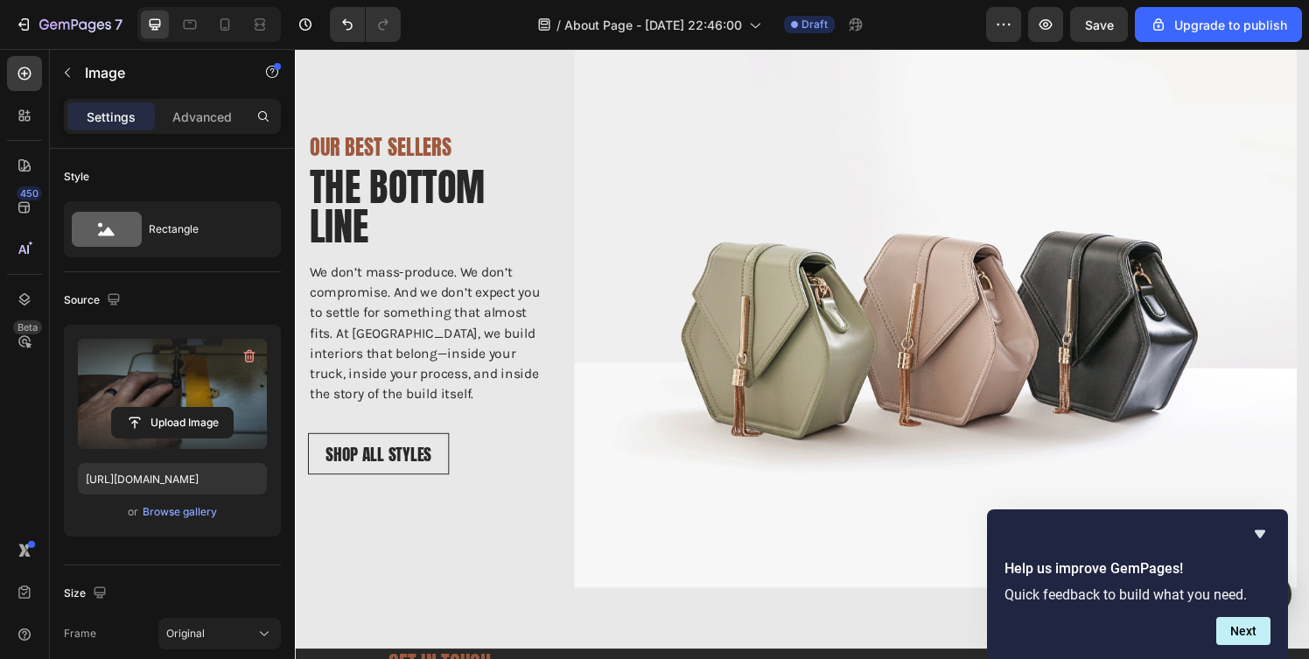
scroll to position [2454, 0]
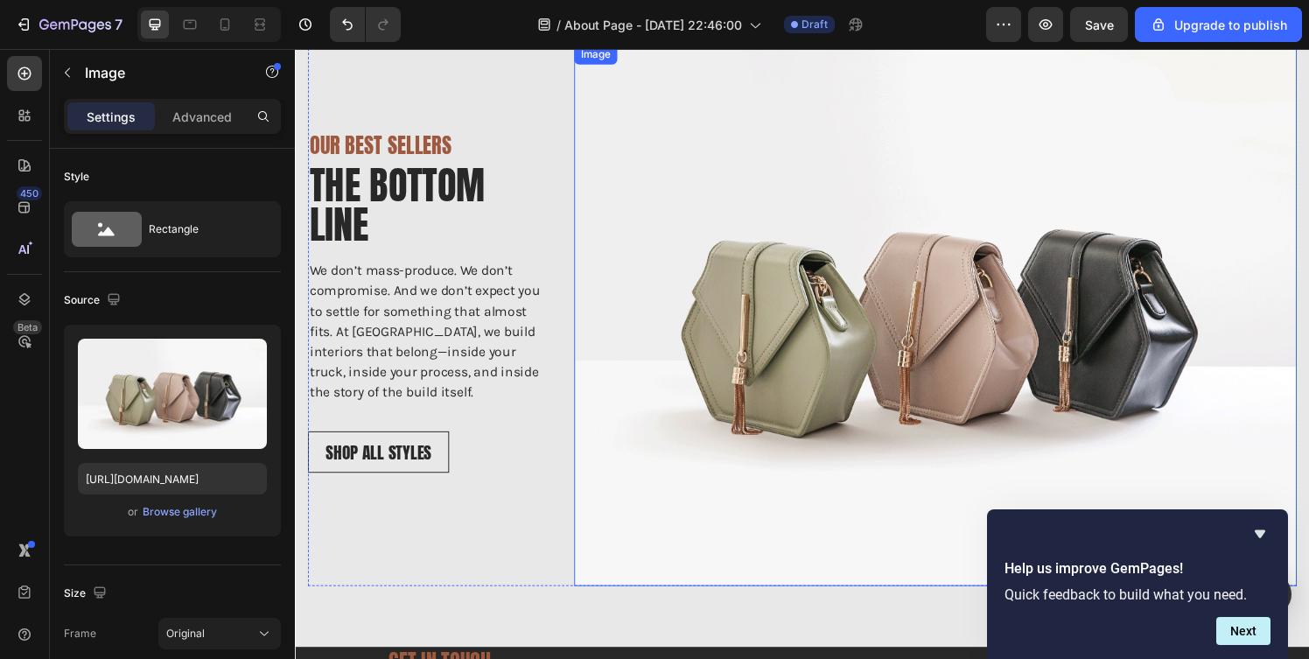
click at [923, 337] on img at bounding box center [958, 324] width 748 height 561
click at [171, 510] on div "Browse gallery" at bounding box center [180, 512] width 74 height 16
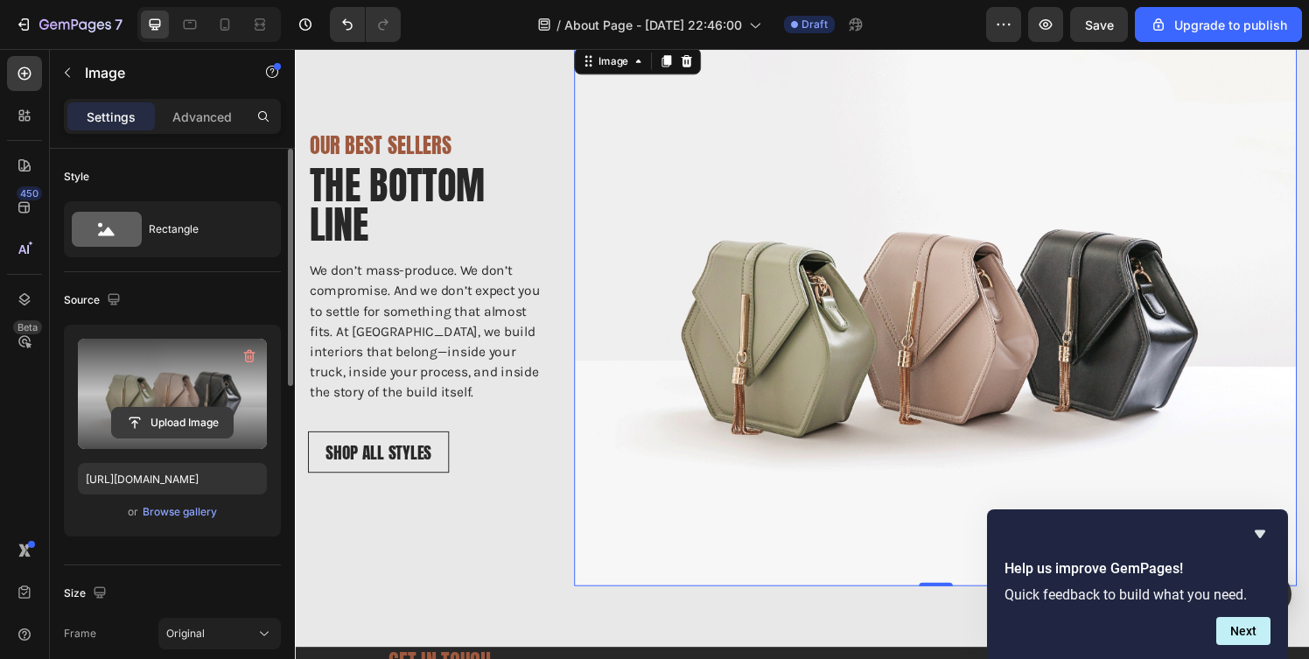
click at [169, 422] on input "file" at bounding box center [172, 423] width 121 height 30
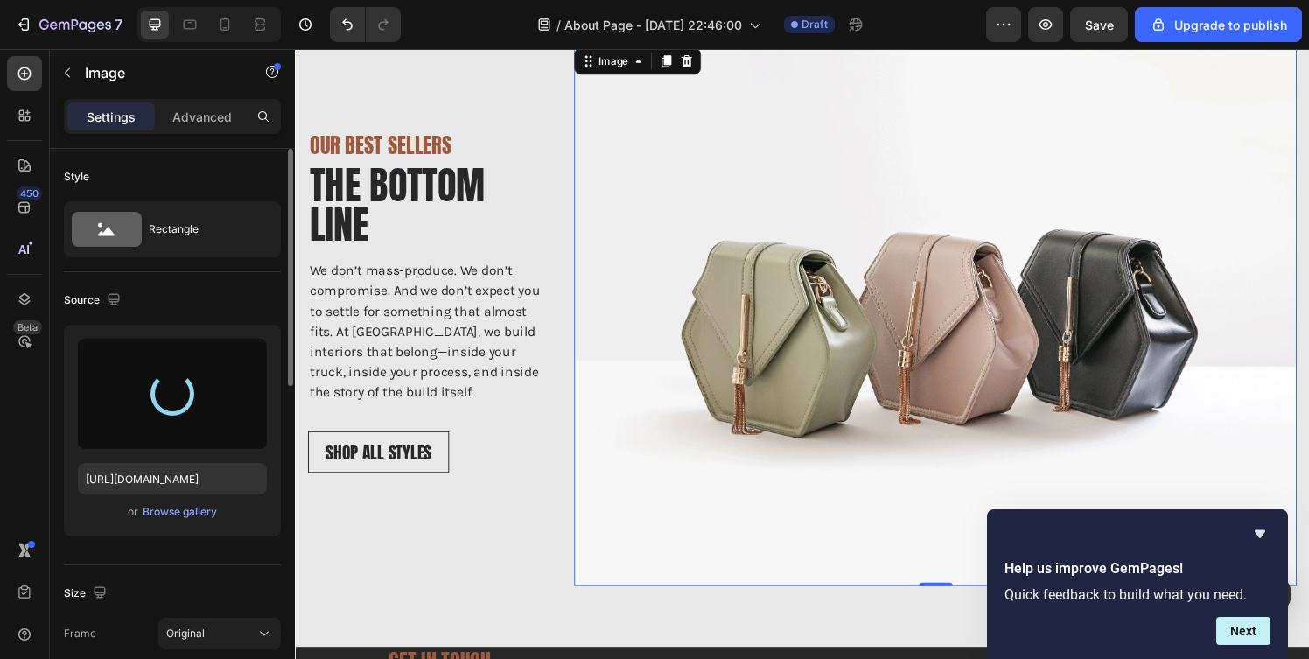
type input "[URL][DOMAIN_NAME]"
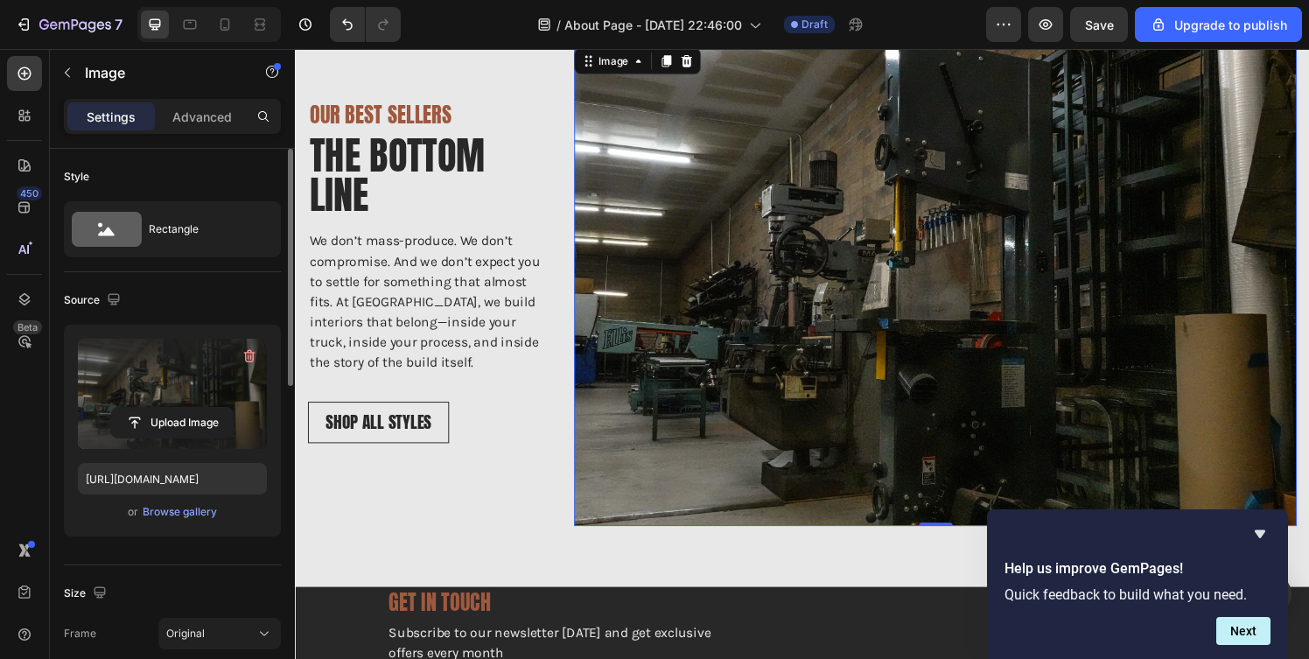
scroll to position [2422, 0]
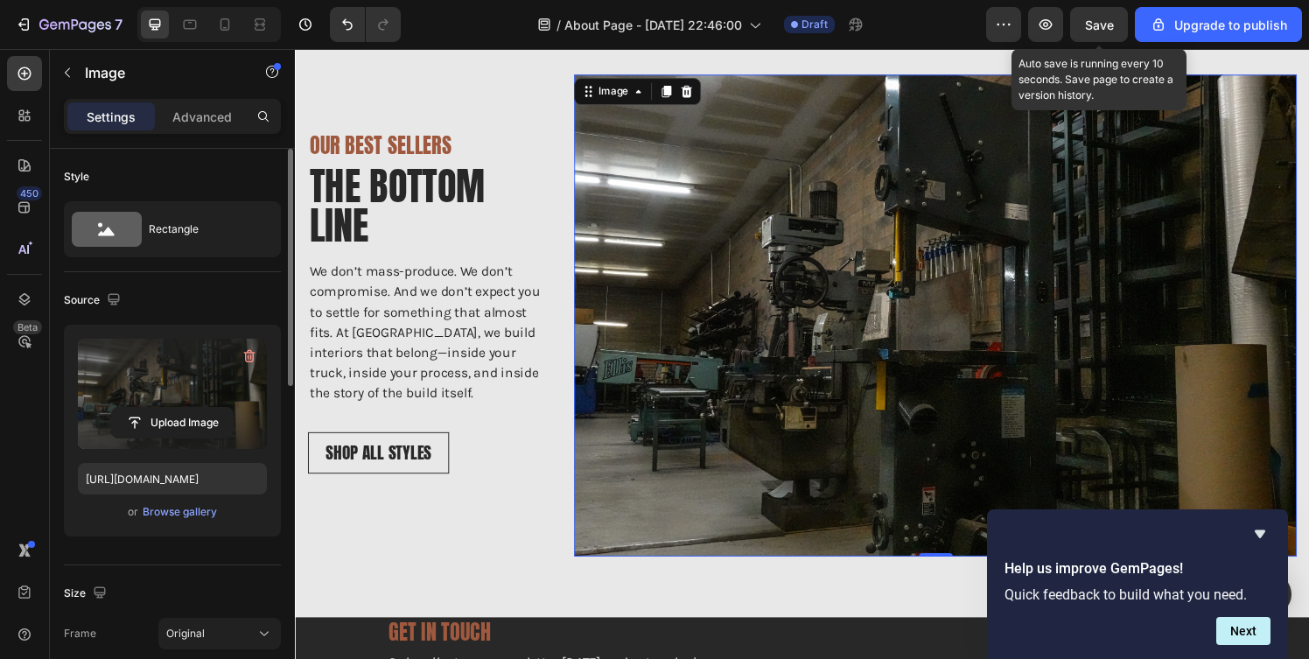
click at [1090, 27] on span "Save" at bounding box center [1099, 25] width 29 height 15
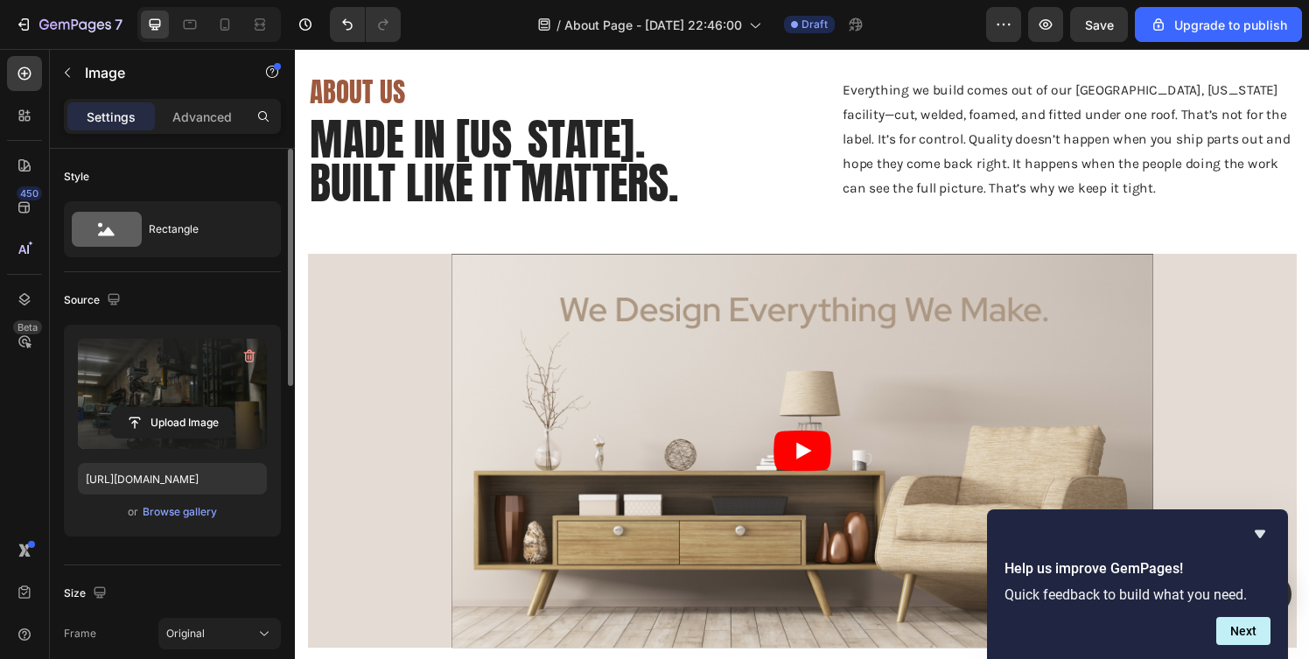
scroll to position [90, 0]
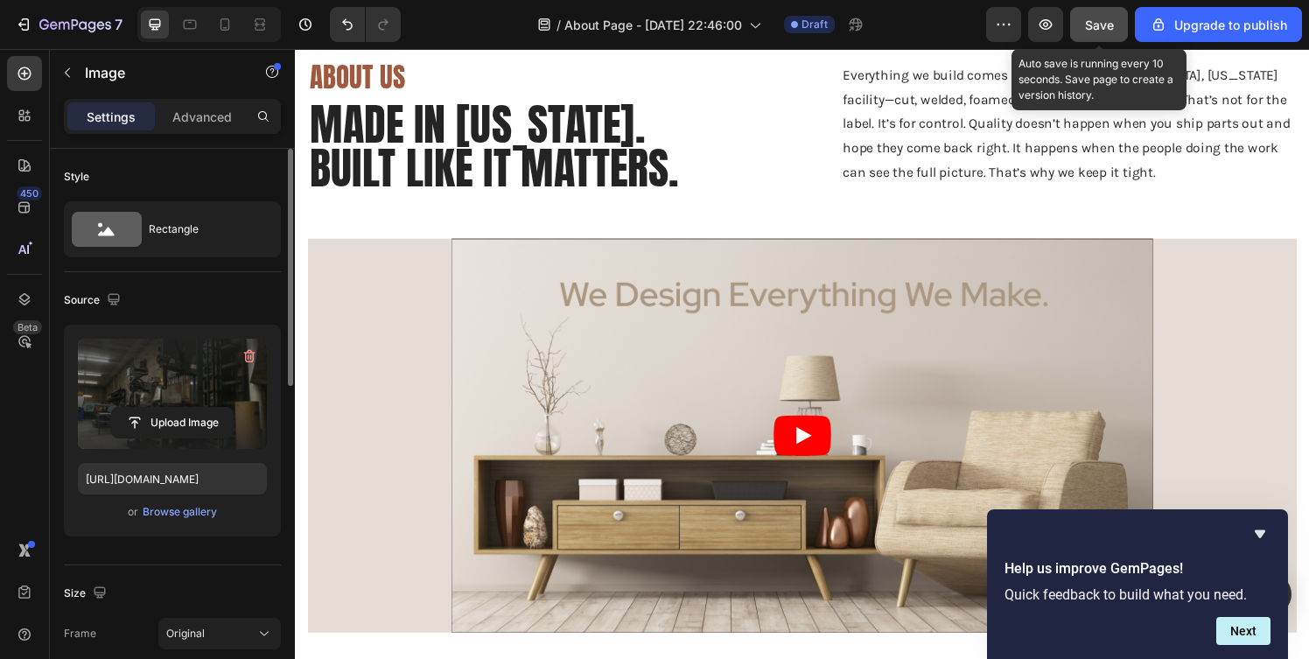
click at [1084, 25] on button "Save" at bounding box center [1100, 24] width 58 height 35
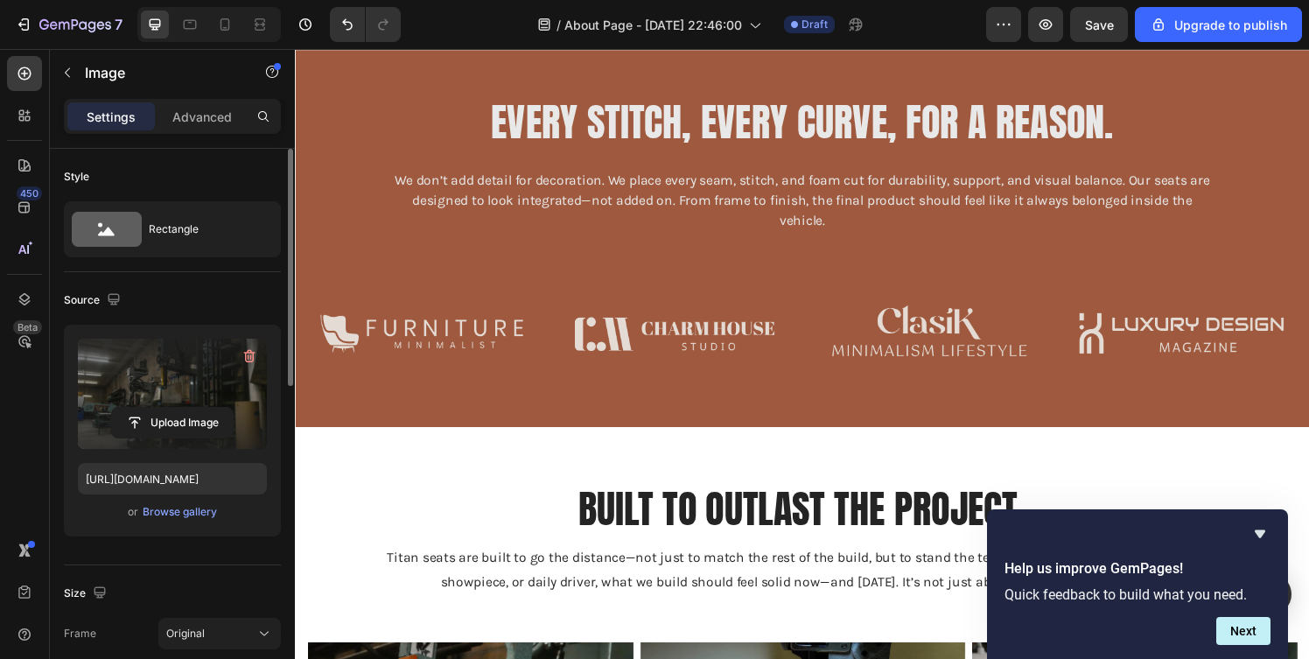
scroll to position [1446, 0]
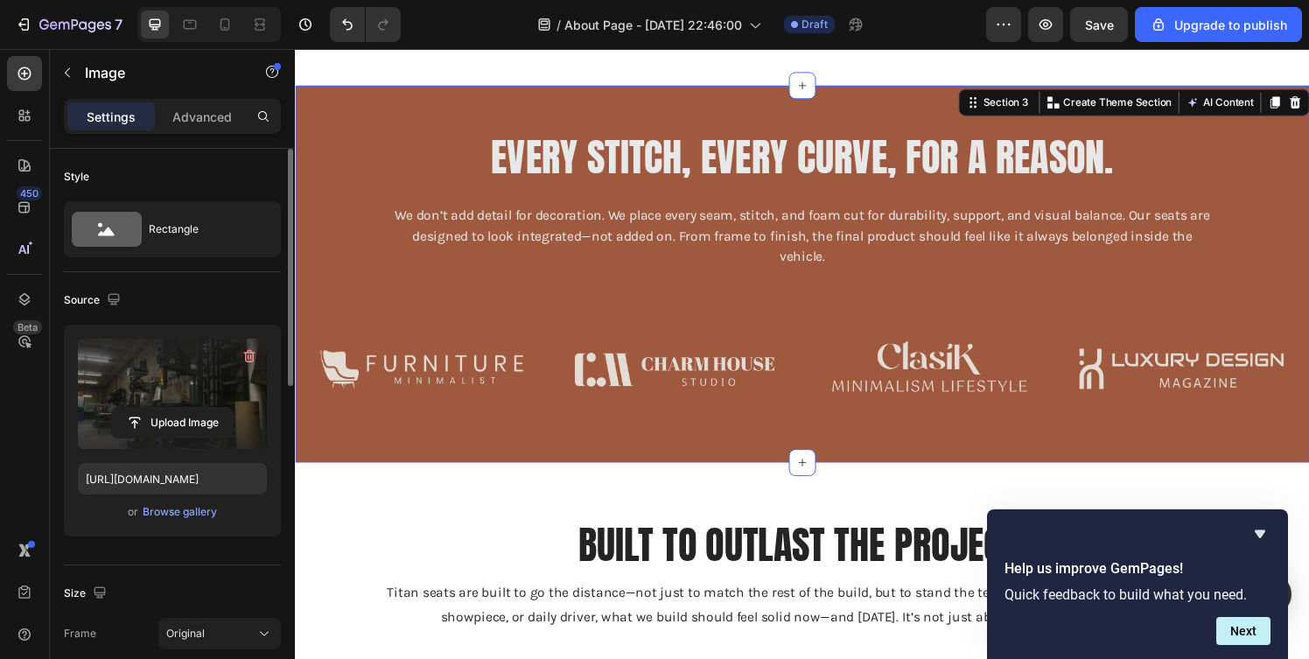
click at [503, 335] on div "Every Stitch, Every Curve, For a Reason. Text block We don’t add detail for dec…" at bounding box center [820, 281] width 1024 height 285
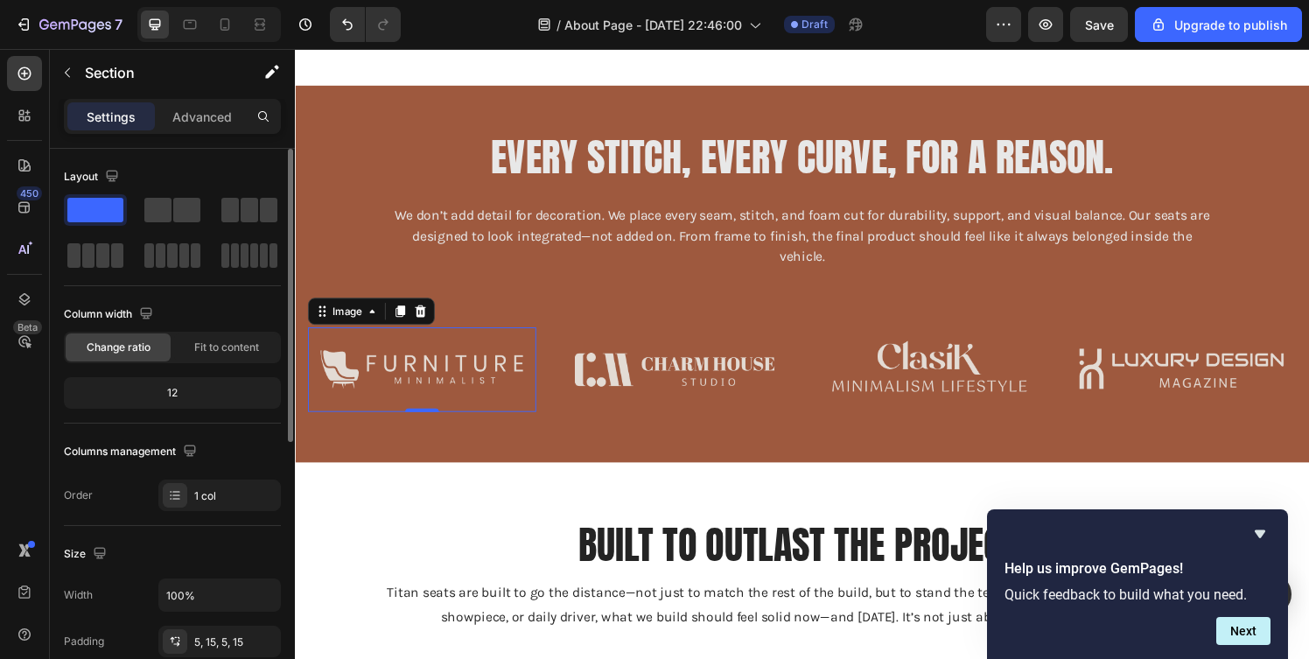
click at [502, 373] on img at bounding box center [426, 381] width 236 height 88
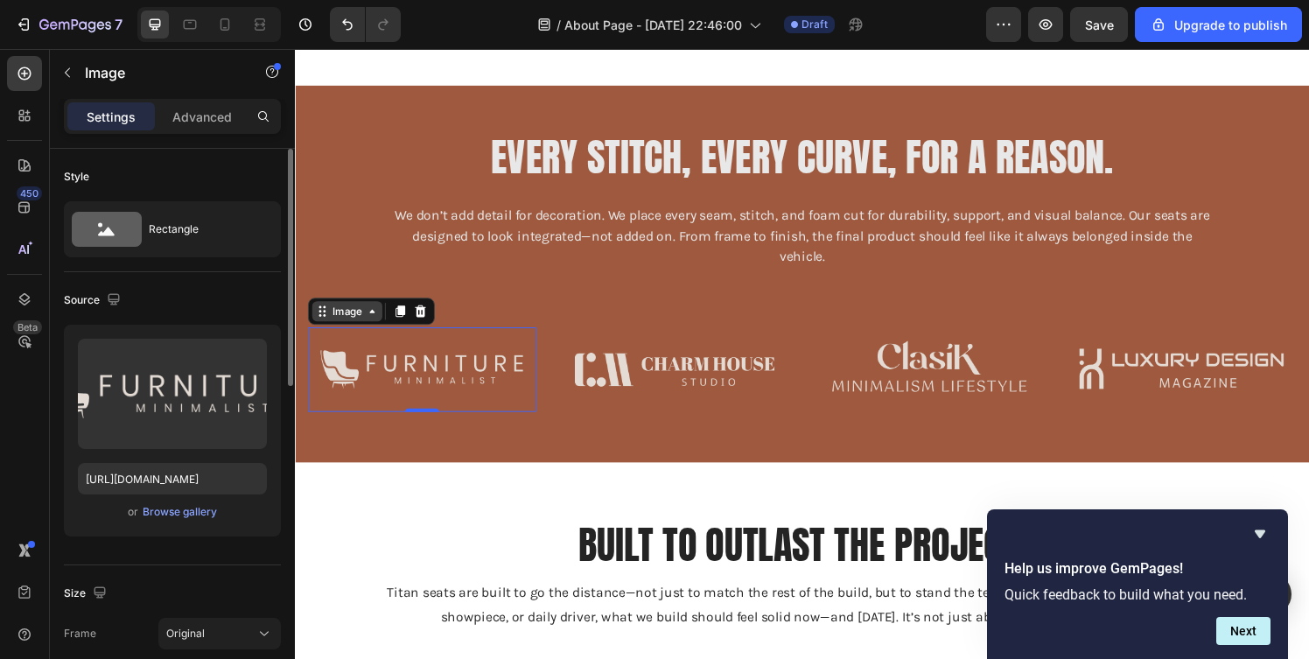
click at [369, 327] on div "Image" at bounding box center [348, 320] width 73 height 21
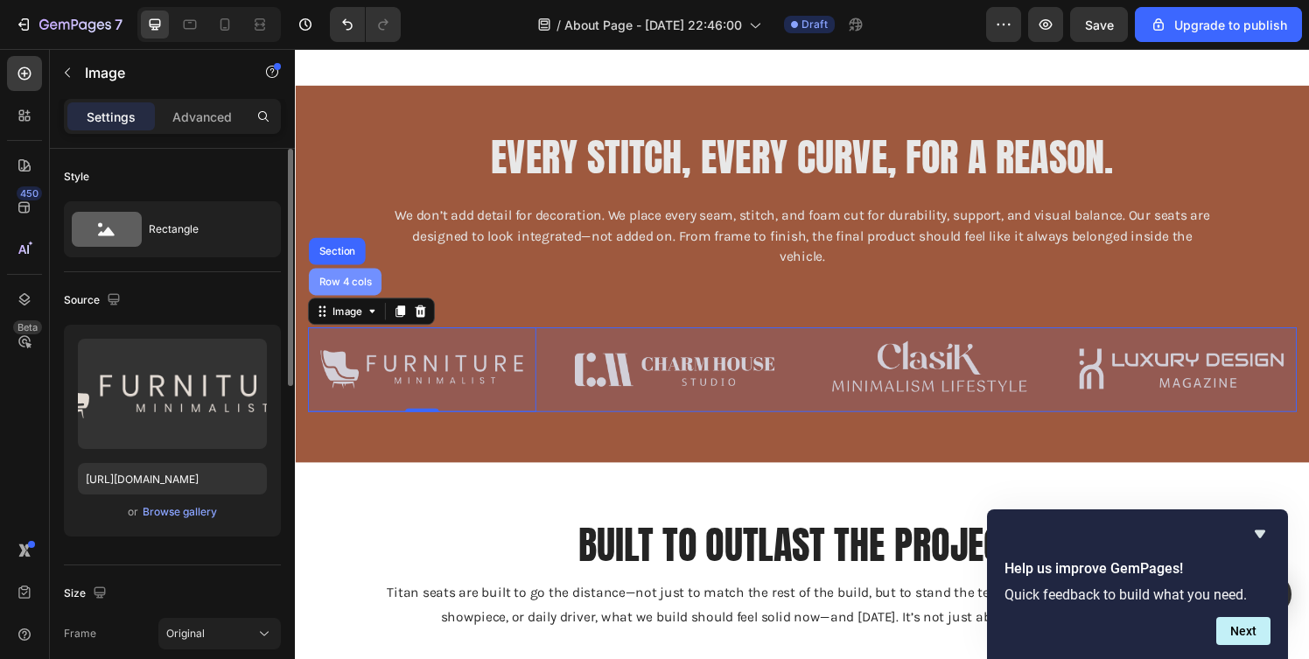
click at [363, 298] on div "Row 4 cols" at bounding box center [346, 290] width 75 height 28
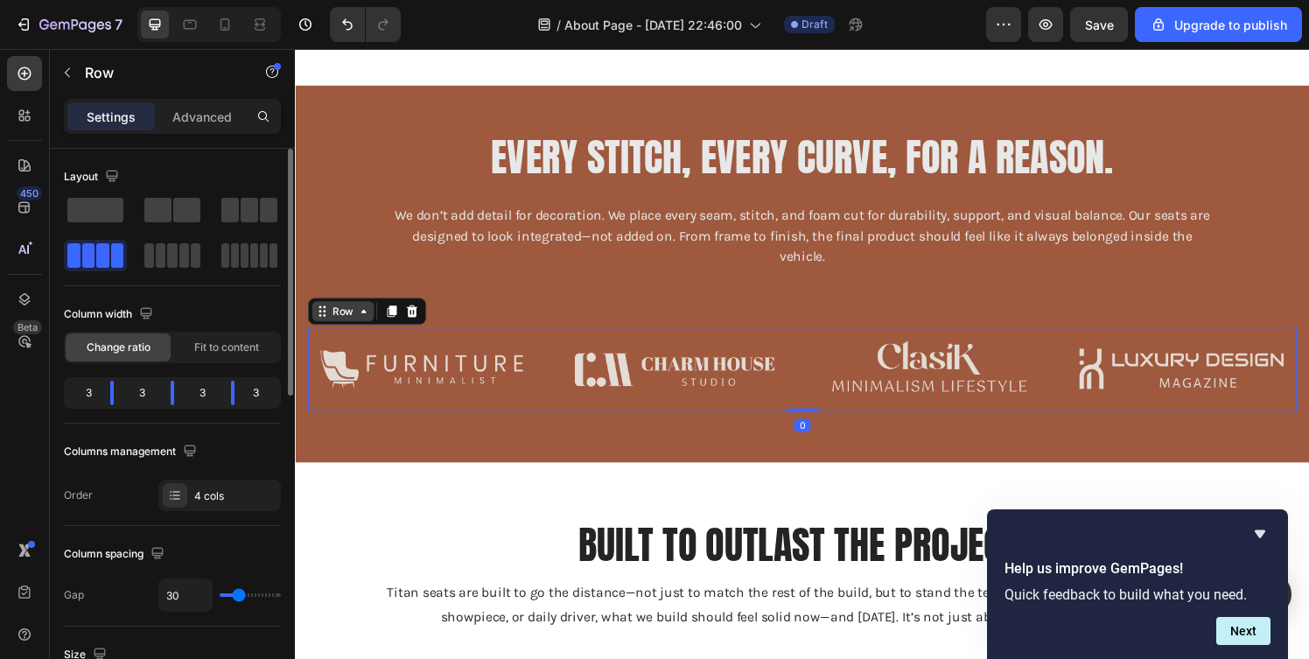
click at [355, 322] on div "Row" at bounding box center [344, 320] width 29 height 16
click at [420, 319] on icon at bounding box center [416, 320] width 14 height 14
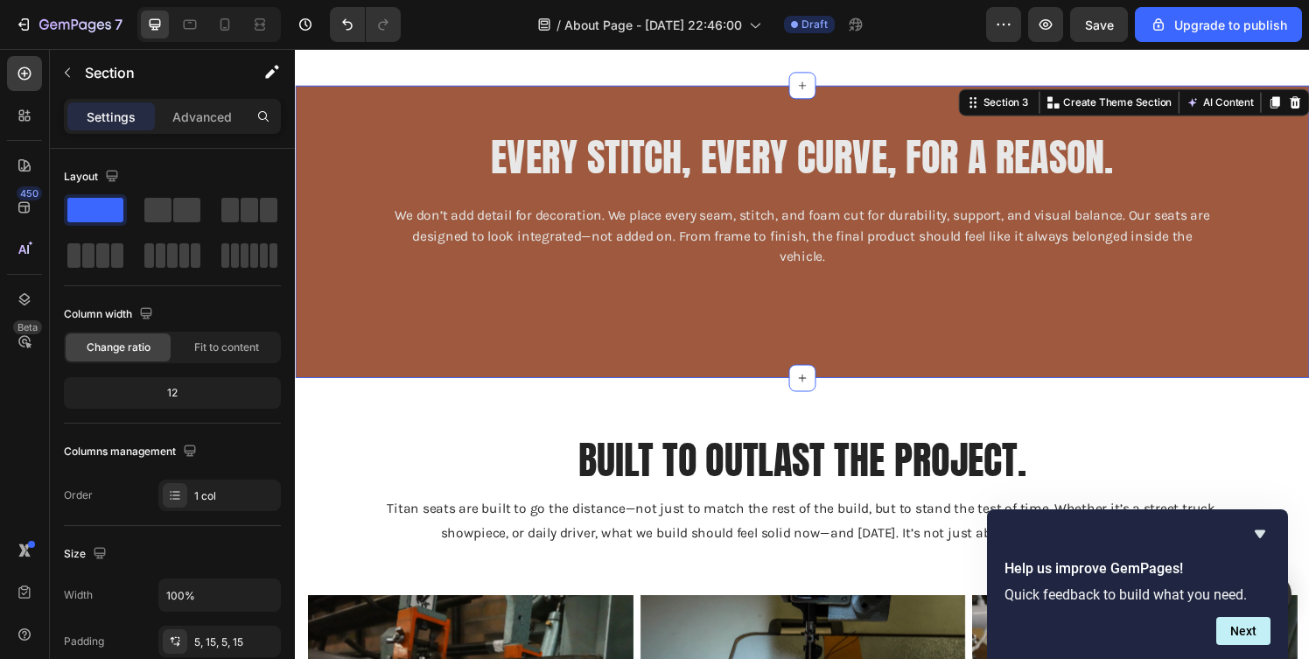
click at [720, 316] on div "Every Stitch, Every Curve, For a Reason. Text block We don’t add detail for dec…" at bounding box center [820, 238] width 1024 height 198
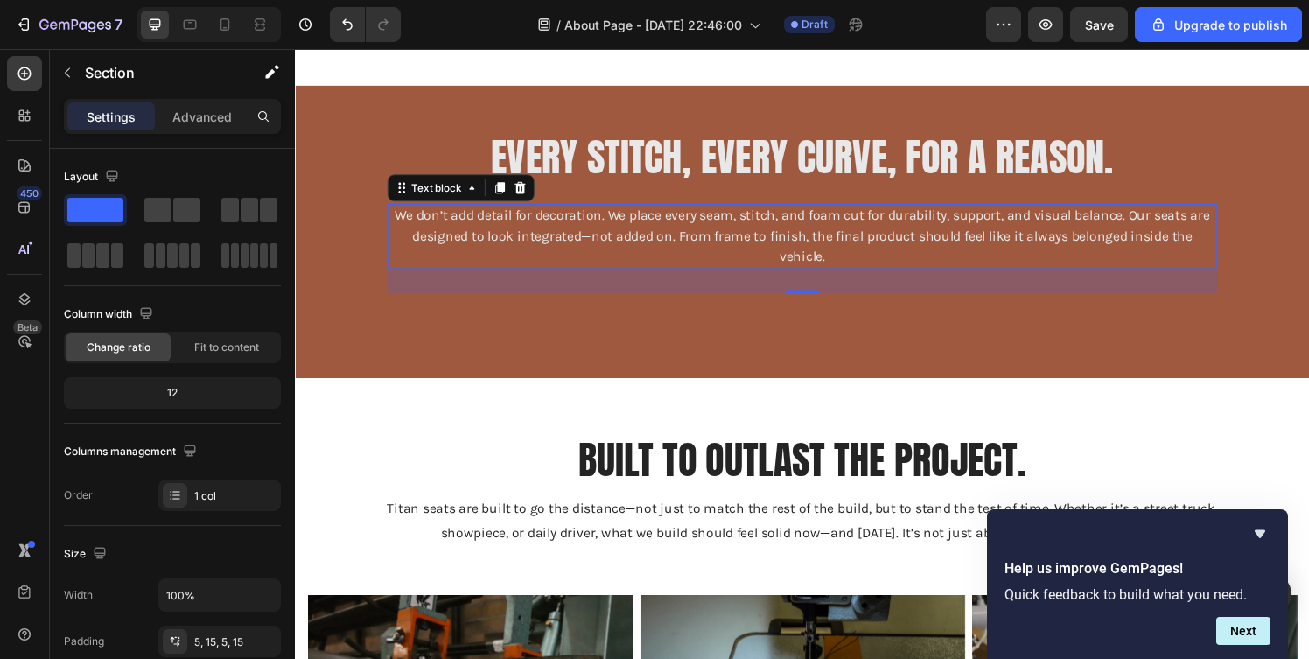
click at [720, 236] on p "We don’t add detail for decoration. We place every seam, stitch, and foam cut f…" at bounding box center [820, 242] width 857 height 63
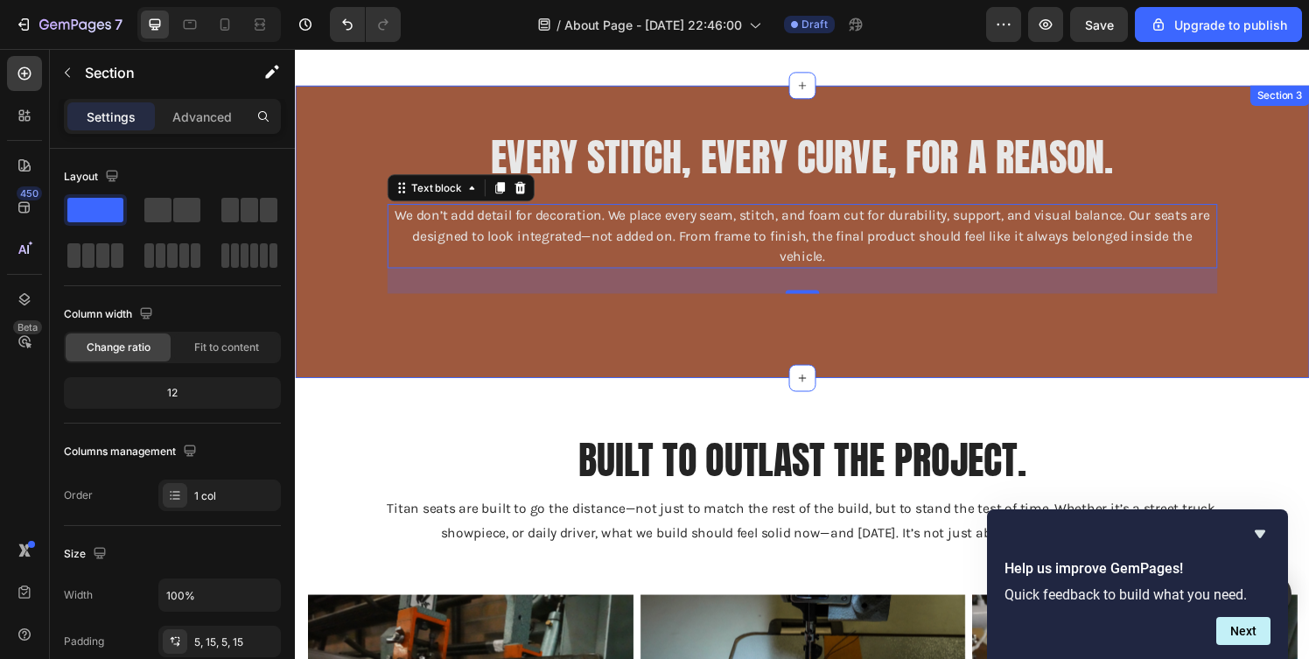
click at [378, 91] on div "Every Stitch, Every Curve, For a Reason. Text block We don’t add detail for dec…" at bounding box center [820, 238] width 1050 height 303
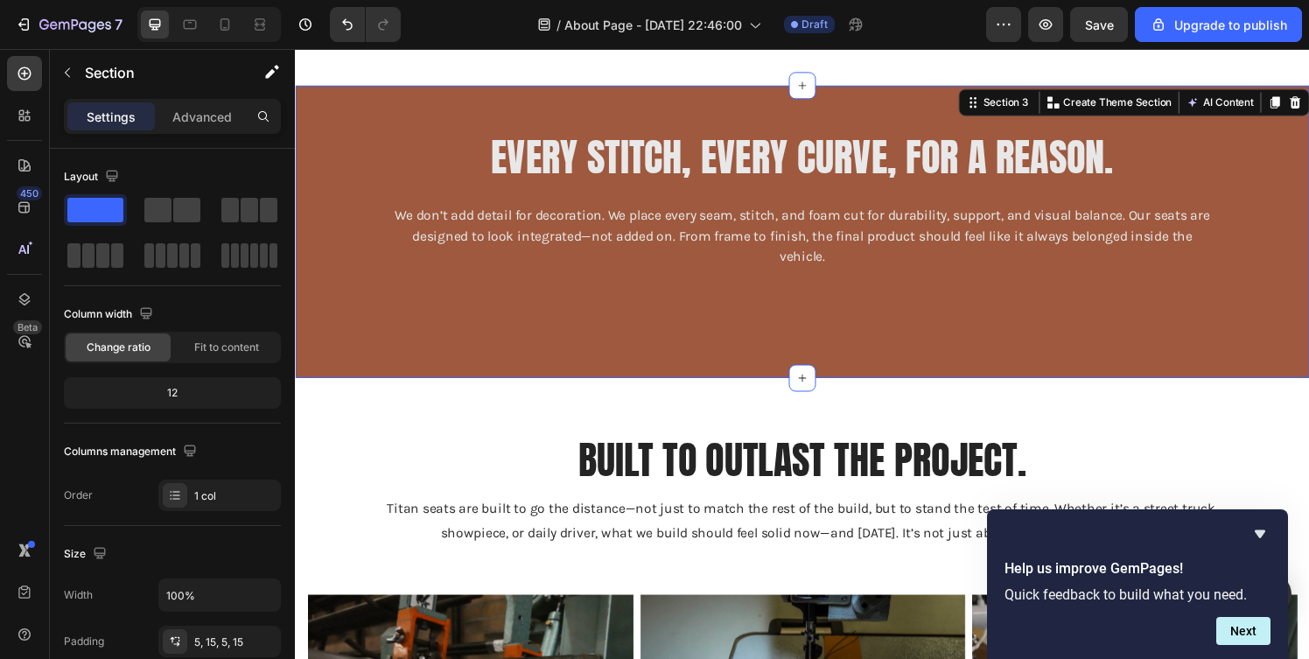
click at [367, 109] on div "Every Stitch, Every Curve, For a Reason. Text block We don’t add detail for dec…" at bounding box center [820, 238] width 1050 height 303
click at [211, 109] on p "Advanced" at bounding box center [202, 117] width 60 height 18
click at [614, 280] on div "Every Stitch, Every Curve, For a Reason. Text block We don’t add detail for dec…" at bounding box center [820, 220] width 860 height 163
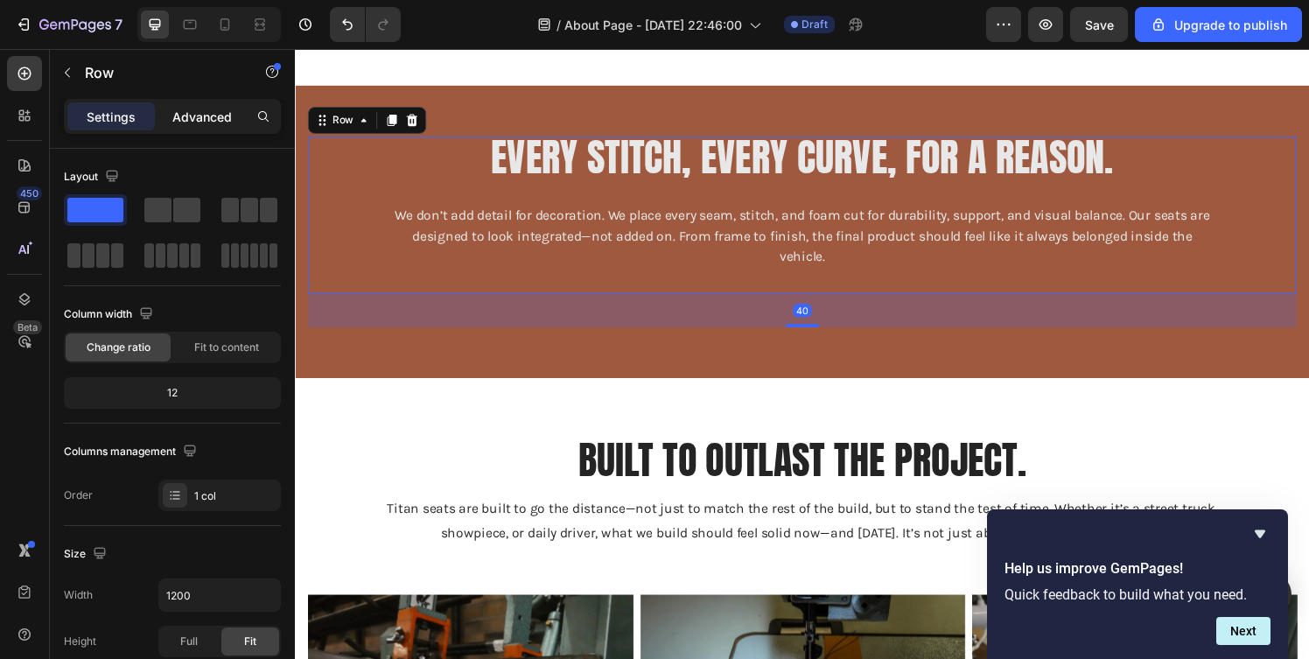
click at [236, 128] on div "Advanced" at bounding box center [202, 116] width 88 height 28
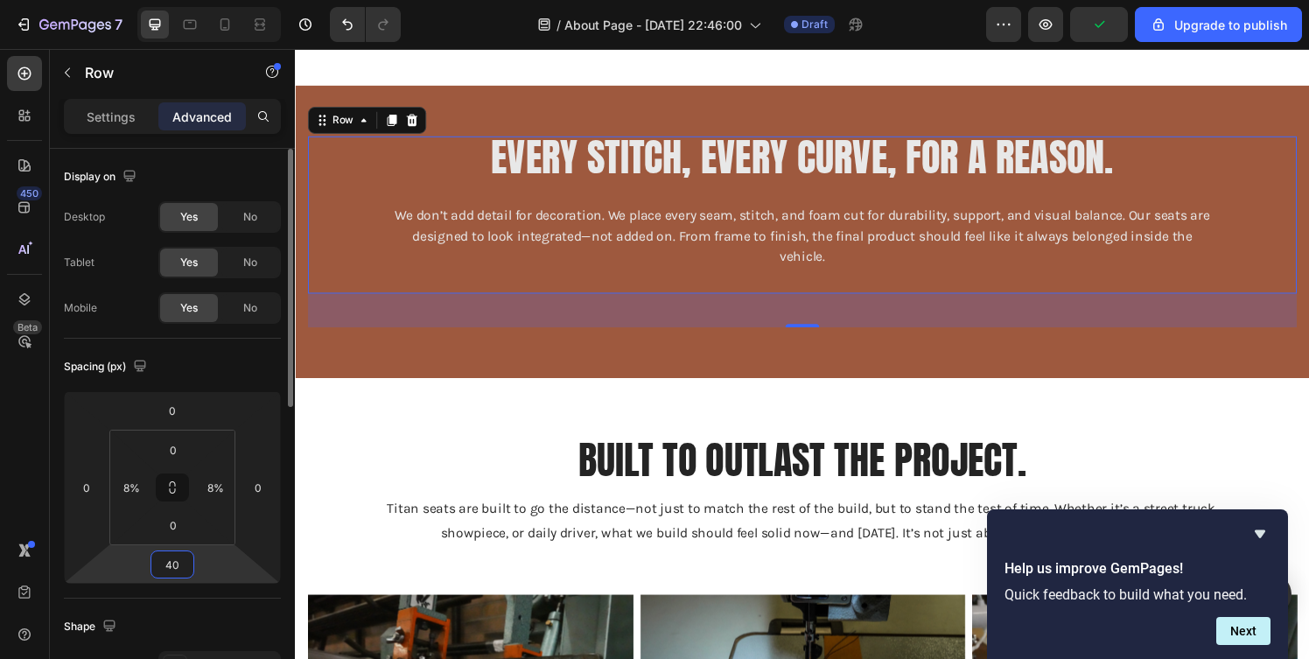
click at [178, 565] on input "40" at bounding box center [172, 564] width 35 height 26
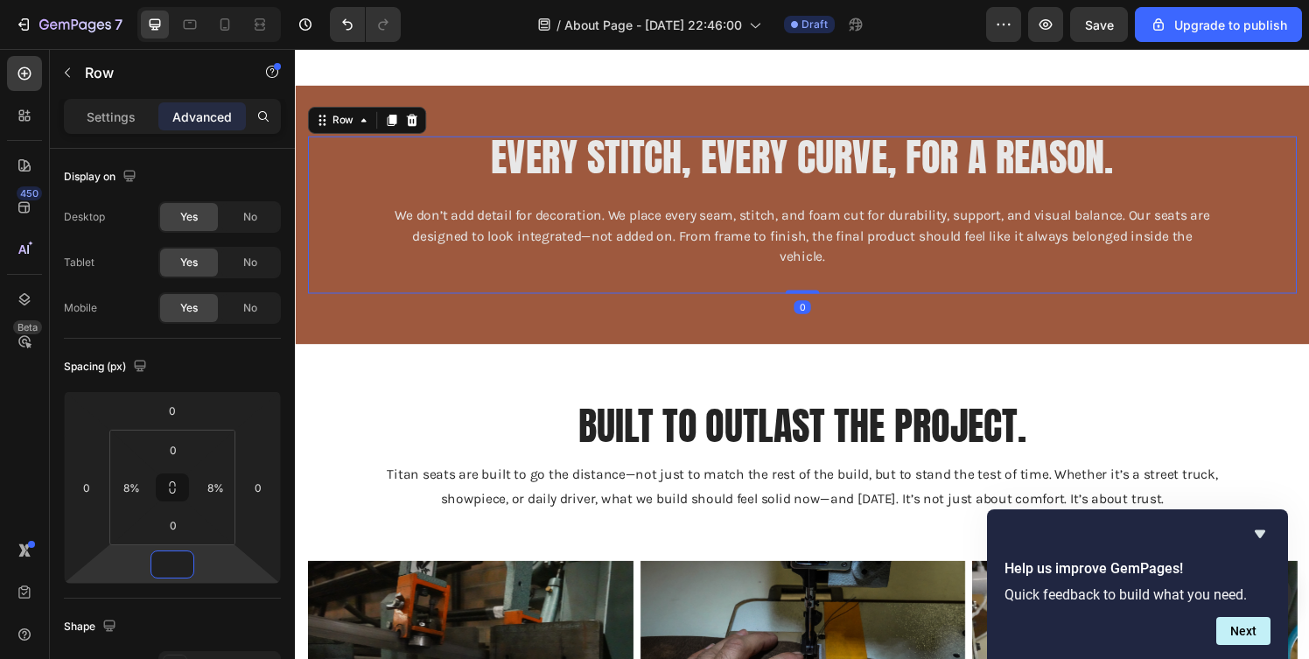
type input "0"
click at [843, 287] on div "Every Stitch, Every Curve, For a Reason. Text block We don’t add detail for dec…" at bounding box center [820, 220] width 860 height 163
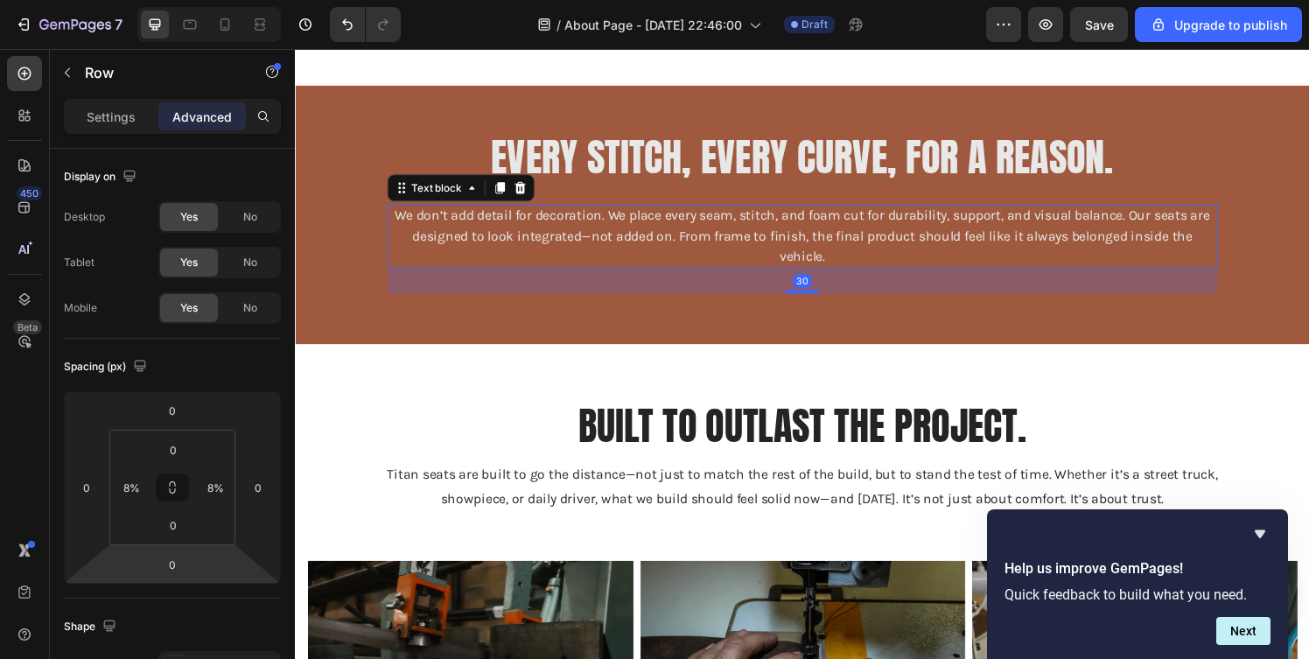
click at [433, 232] on p "We don’t add detail for decoration. We place every seam, stitch, and foam cut f…" at bounding box center [820, 242] width 857 height 63
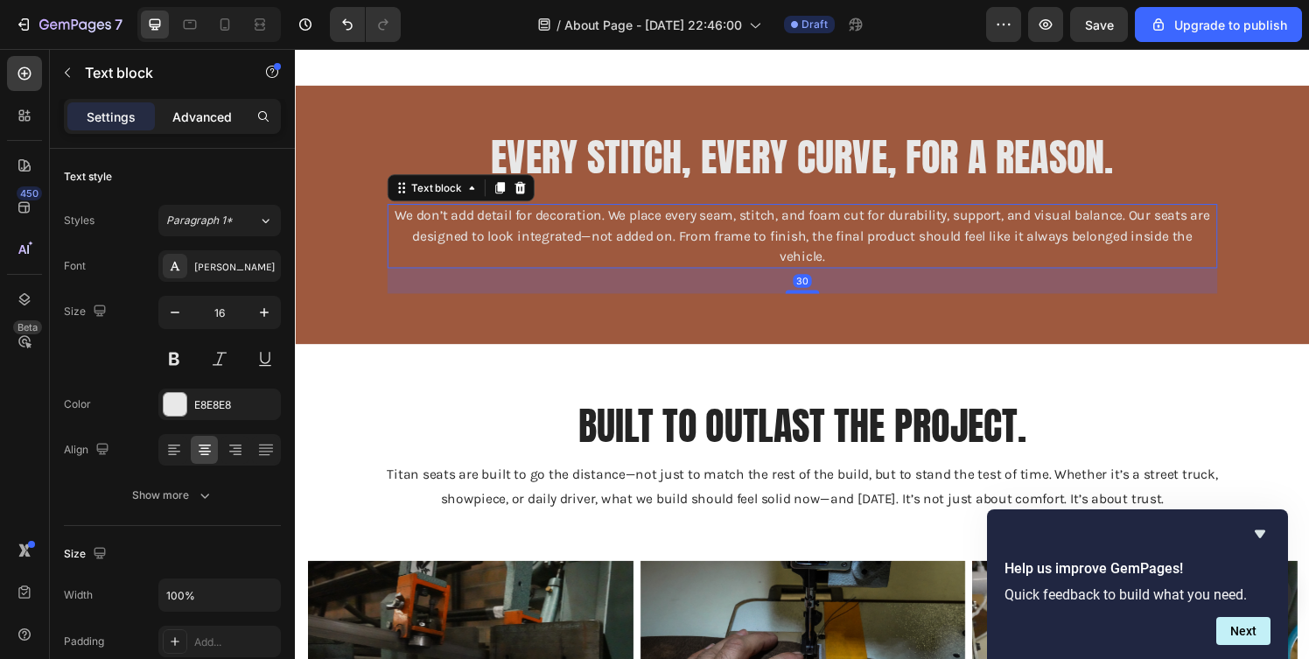
click at [216, 111] on p "Advanced" at bounding box center [202, 117] width 60 height 18
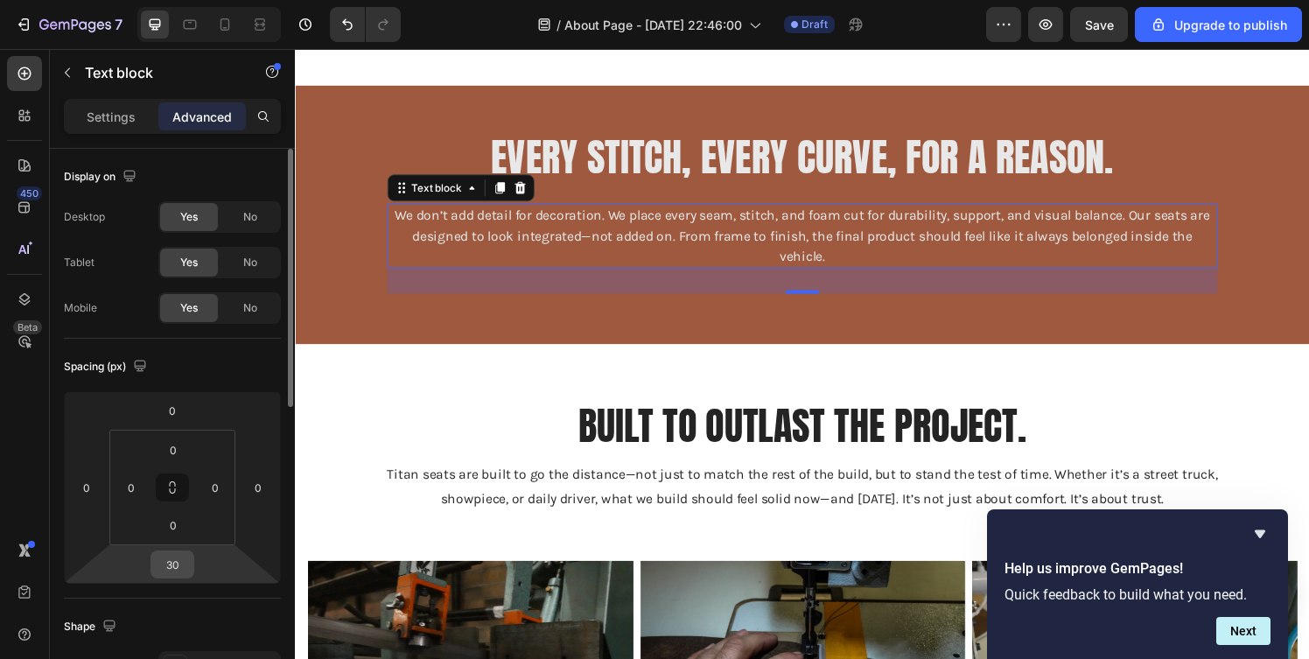
click at [171, 558] on input "30" at bounding box center [172, 564] width 35 height 26
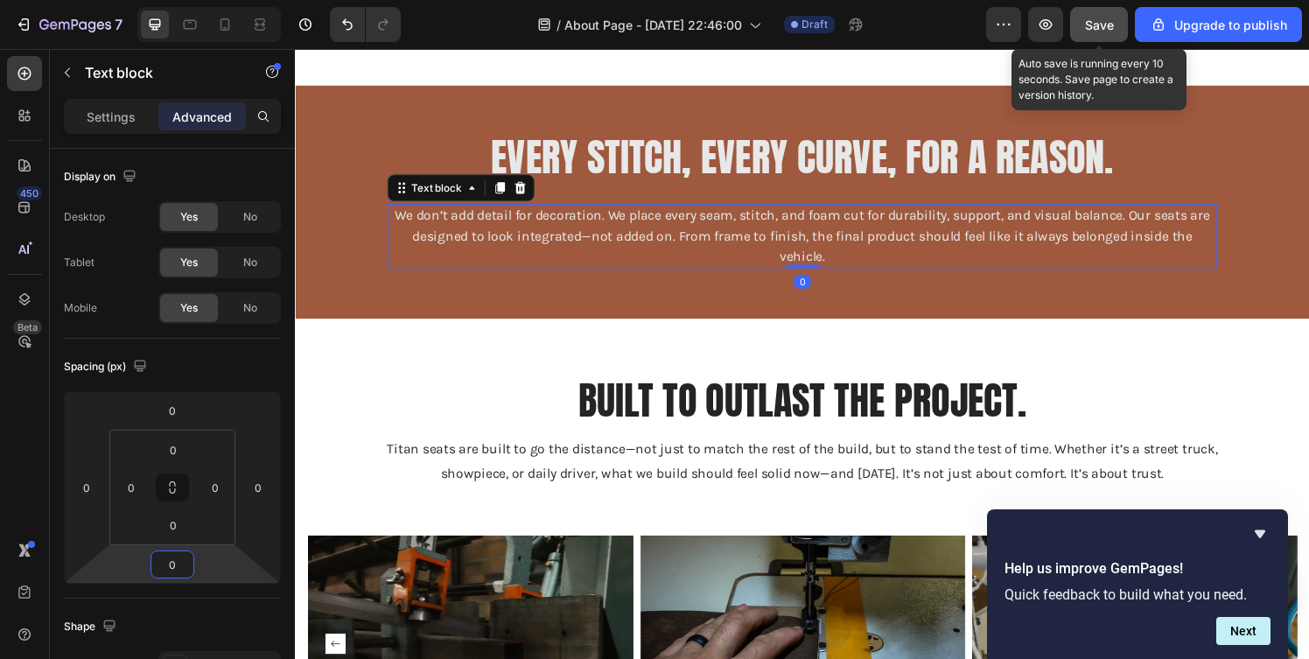
type input "0"
click at [1083, 17] on button "Save" at bounding box center [1100, 24] width 58 height 35
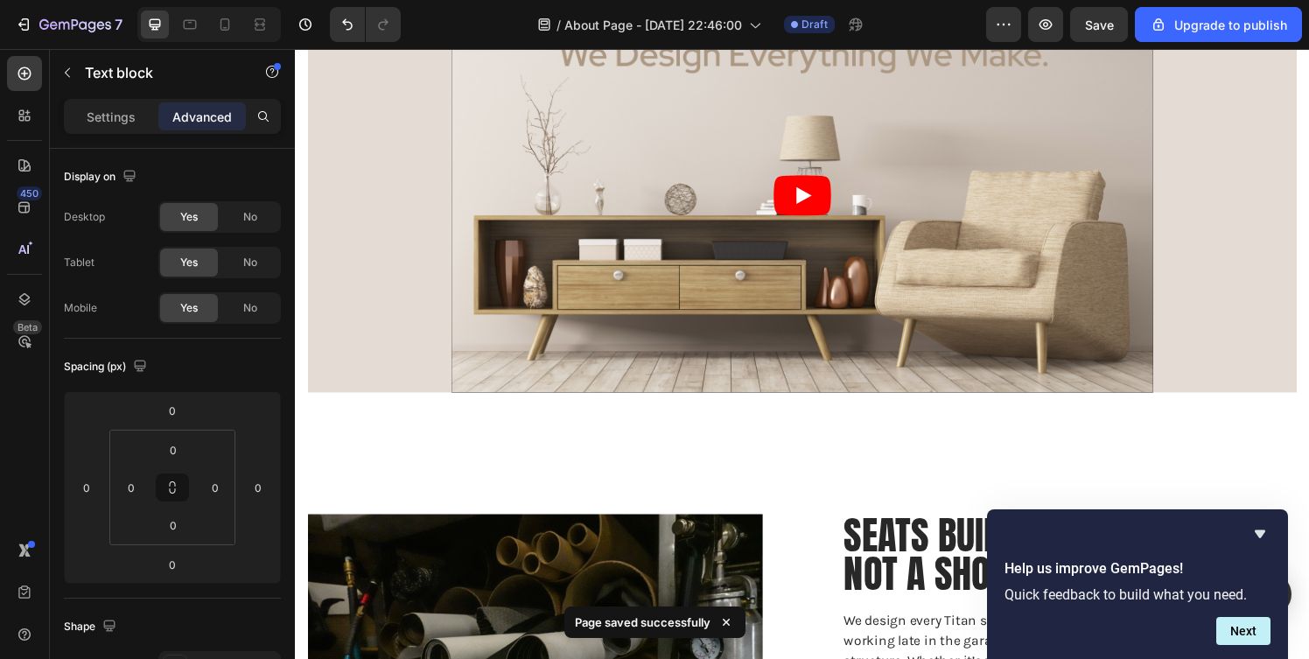
scroll to position [0, 0]
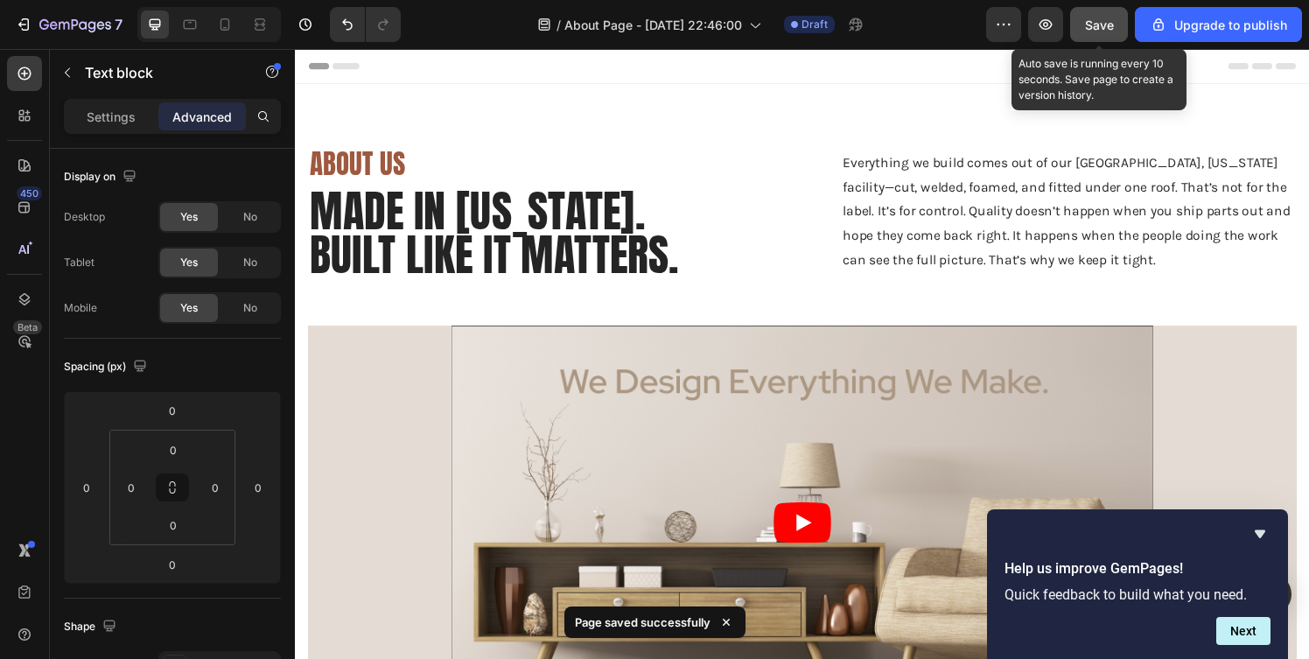
click at [1117, 30] on button "Save" at bounding box center [1100, 24] width 58 height 35
